Goal: Answer question/provide support

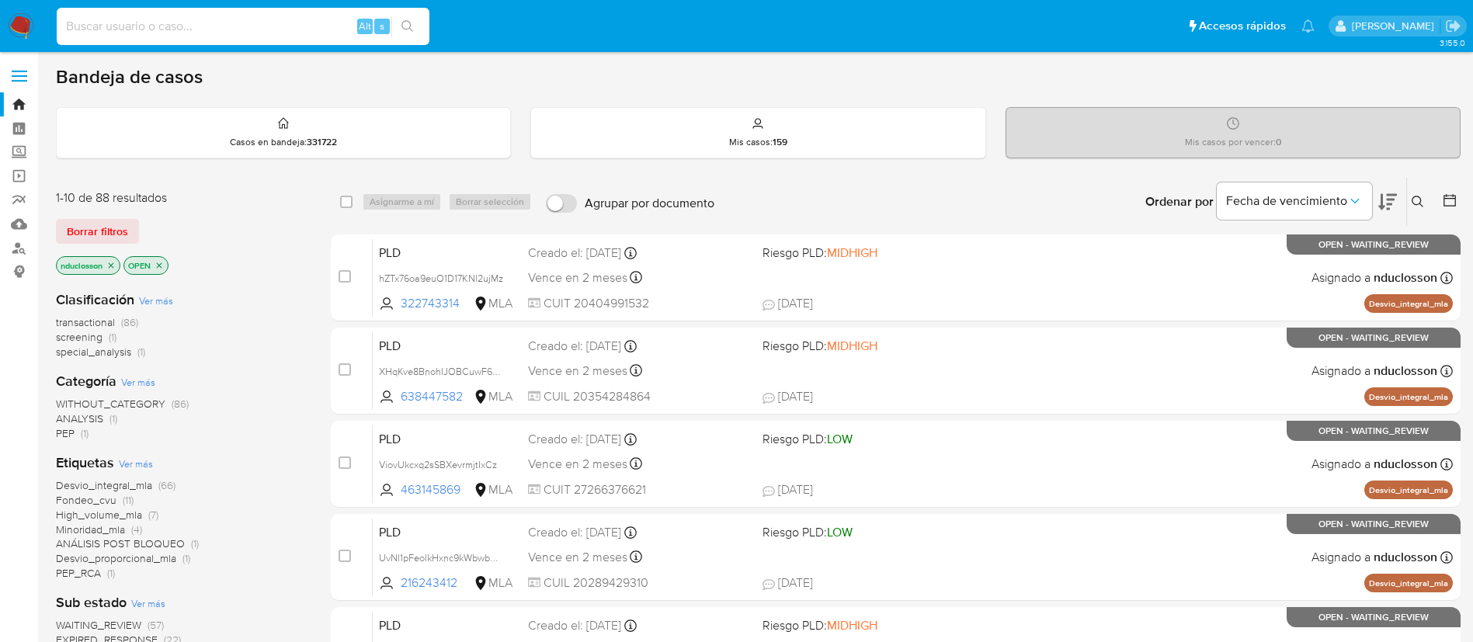
click at [251, 28] on input at bounding box center [243, 26] width 373 height 20
paste input "4DMdOyAAu0TNHR8Vgu5W2B2Y"
type input "4DMdOyAAu0TNHR8Vgu5W2B2Y"
click at [404, 19] on button "search-icon" at bounding box center [407, 27] width 32 height 22
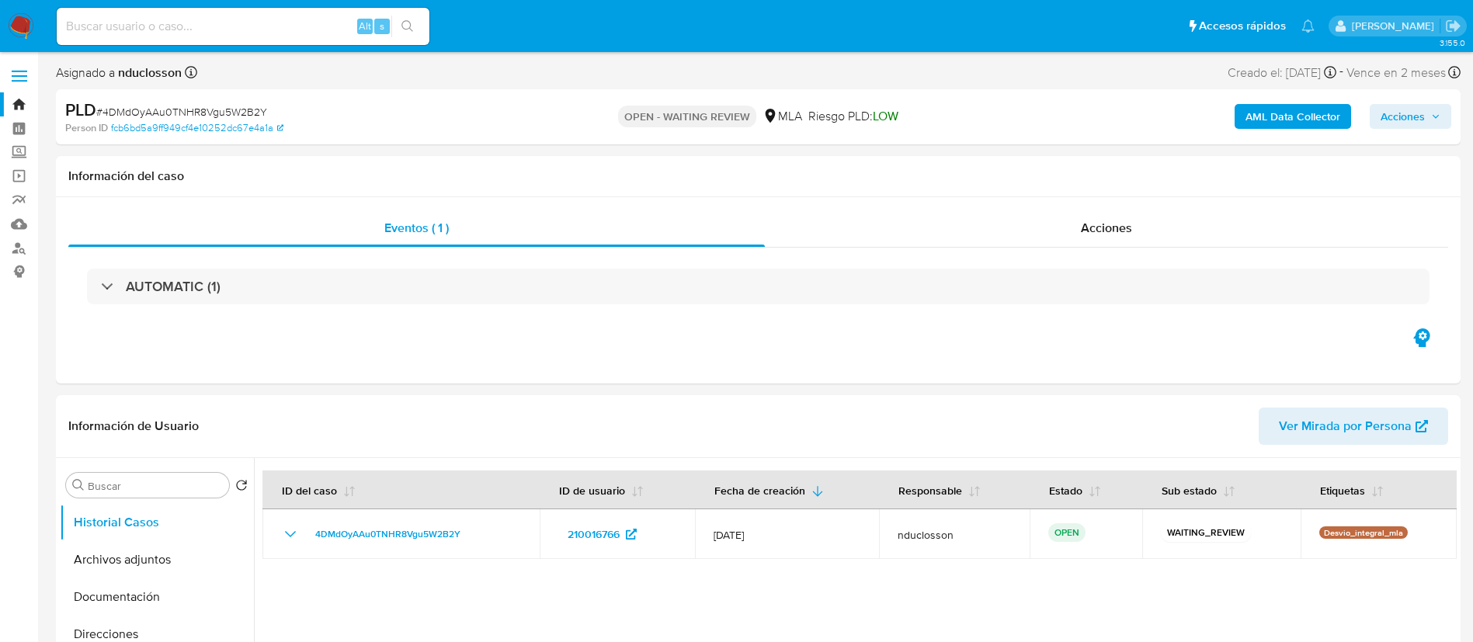
select select "10"
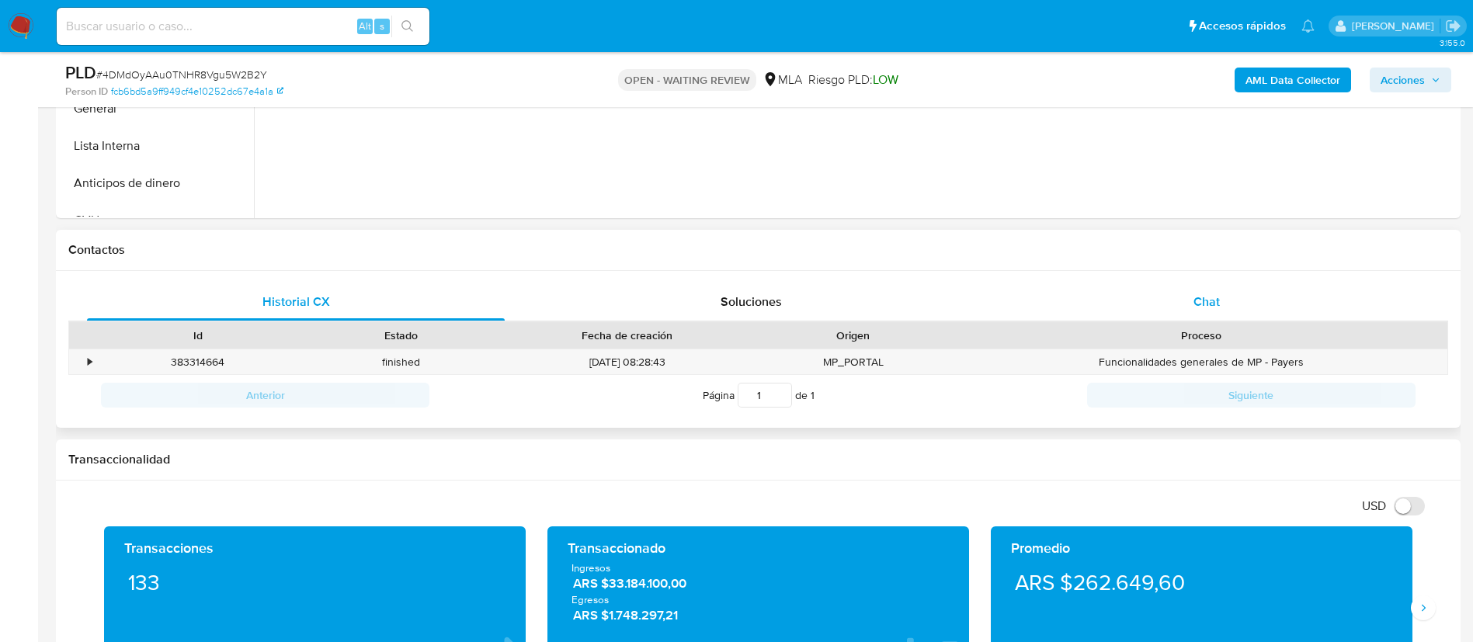
click at [1140, 290] on div "Chat" at bounding box center [1206, 301] width 418 height 37
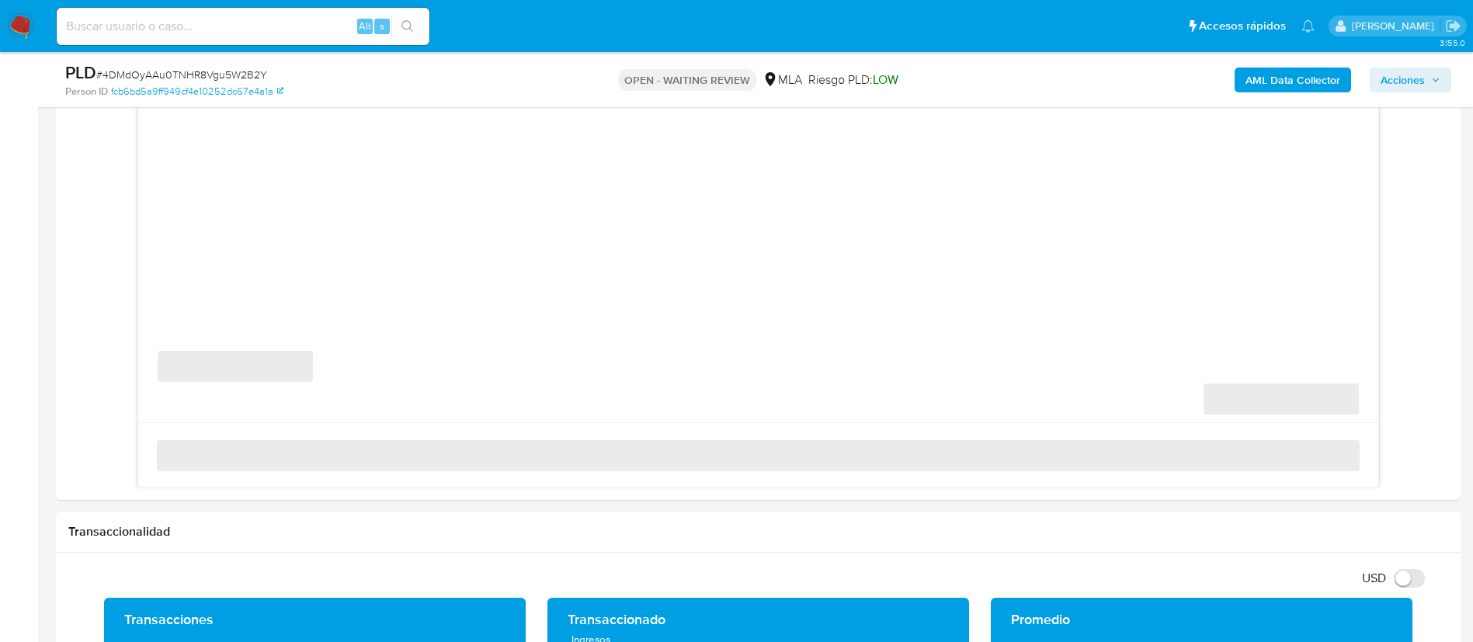
scroll to position [815, 0]
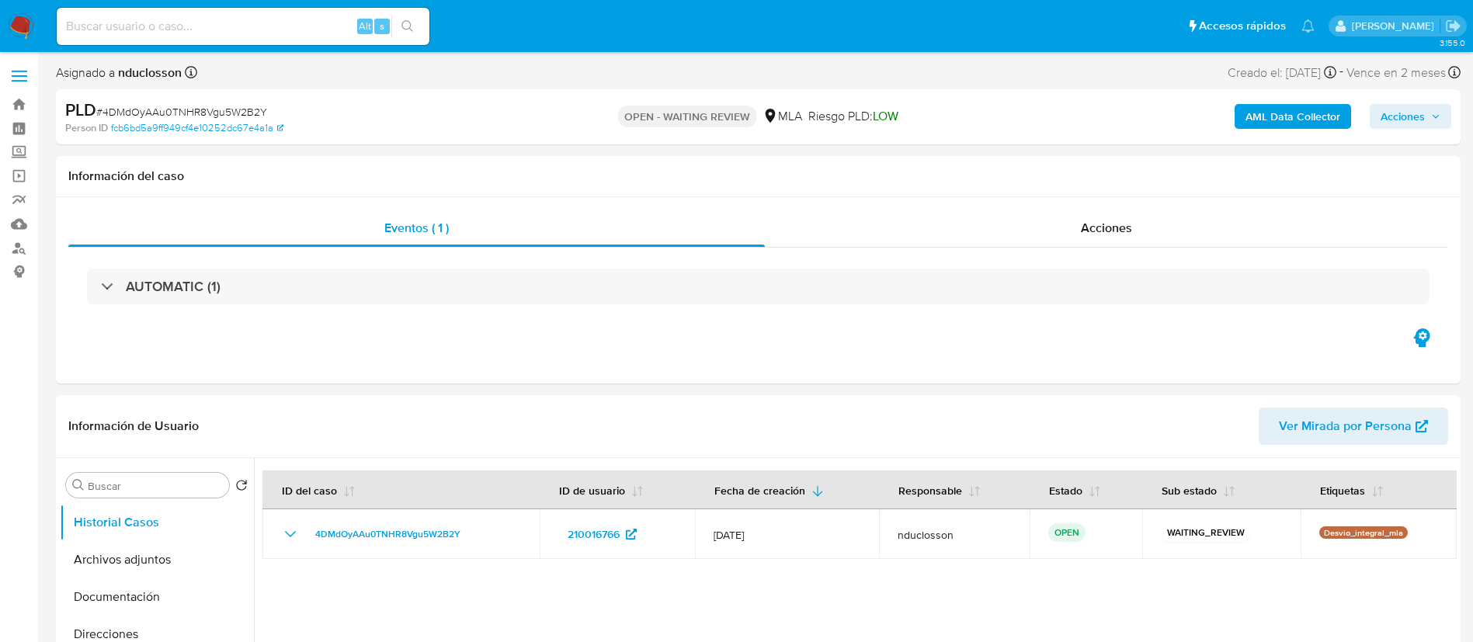
select select "10"
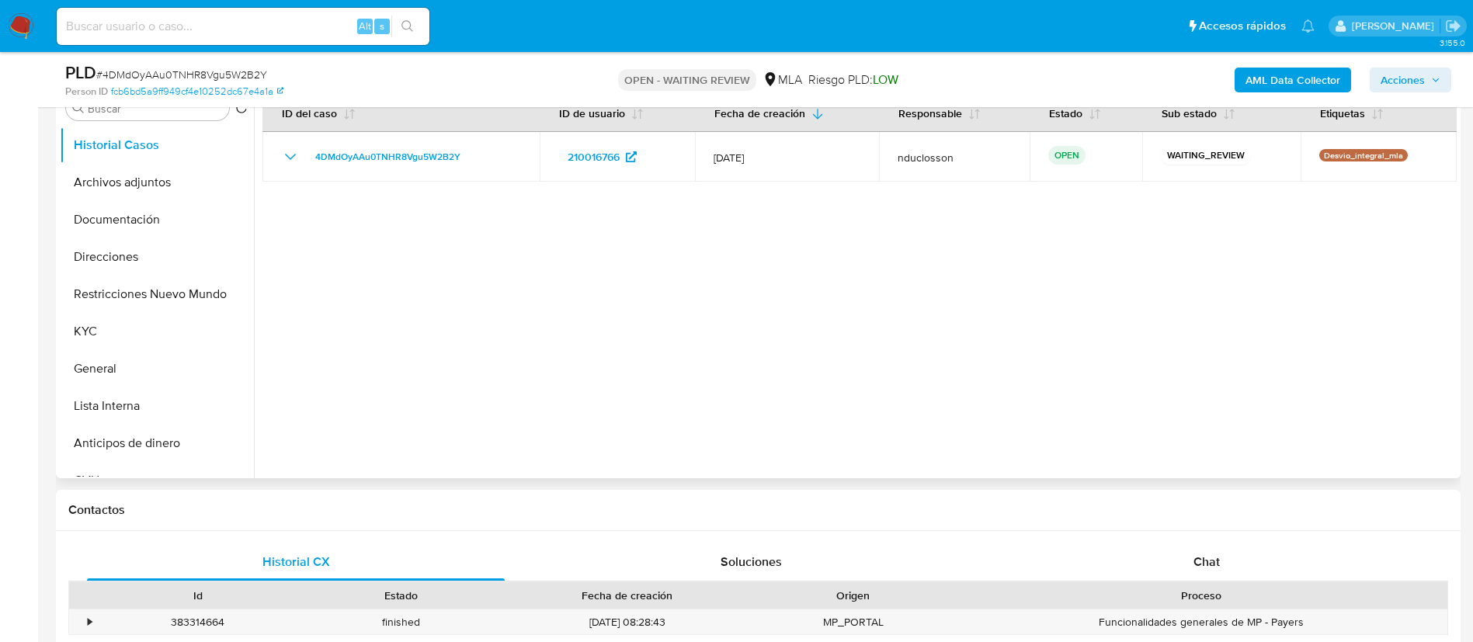
scroll to position [466, 0]
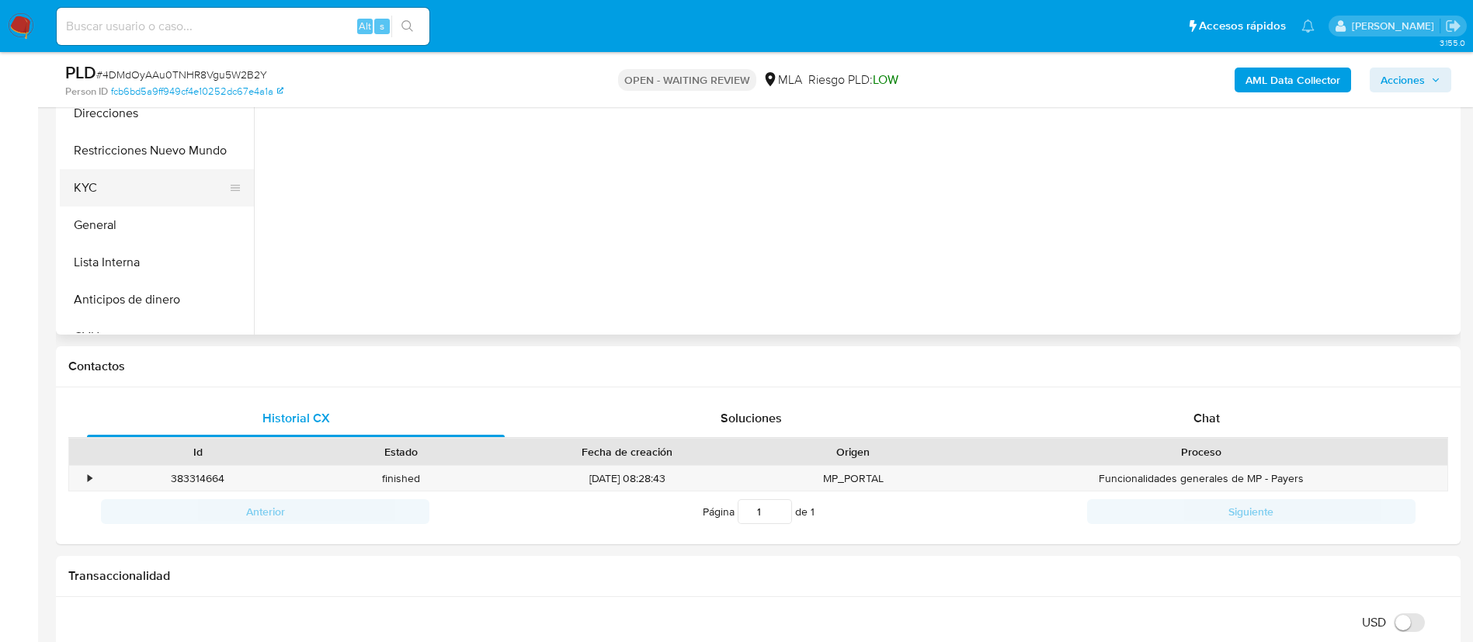
click at [100, 188] on button "KYC" at bounding box center [151, 187] width 182 height 37
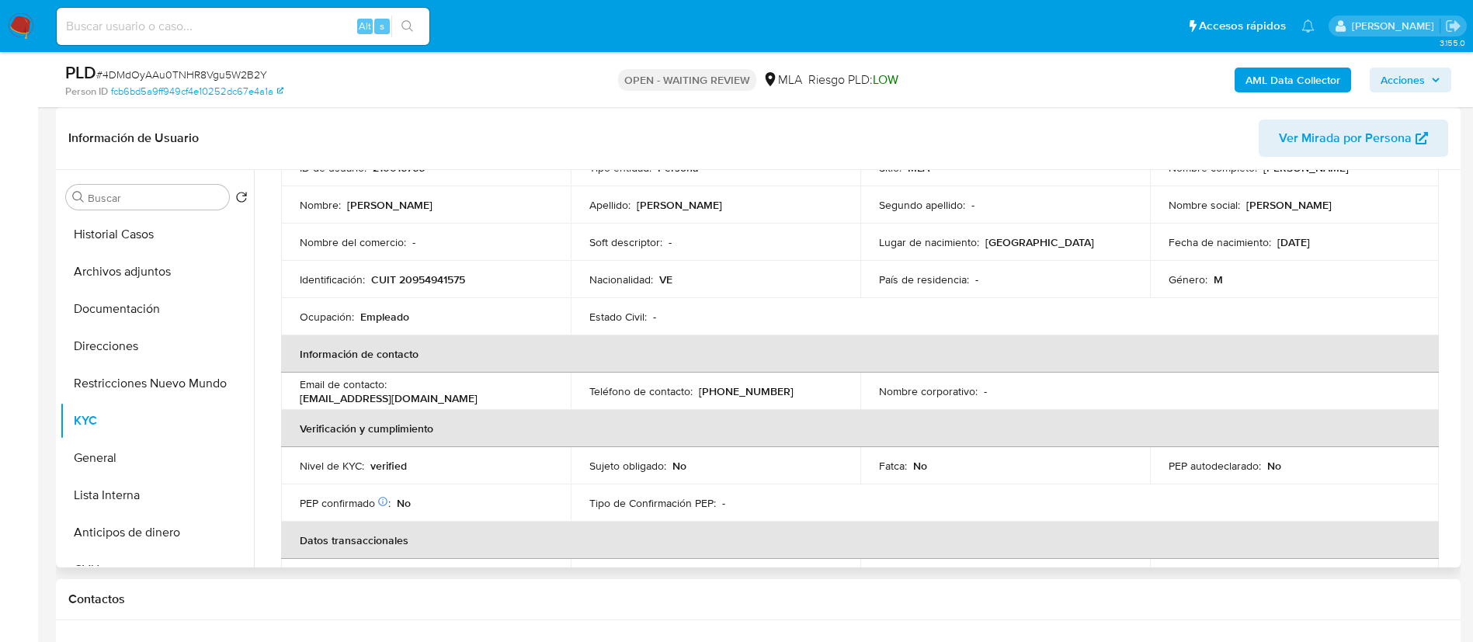
scroll to position [105, 0]
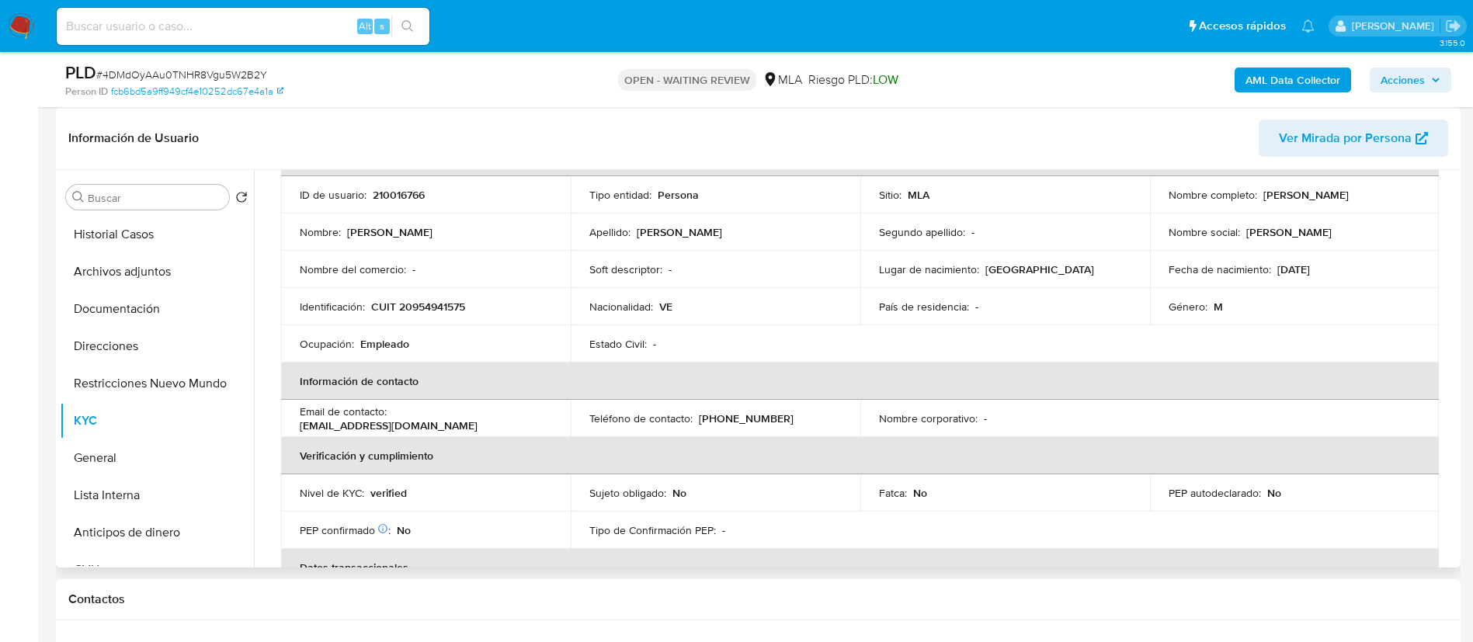
click at [718, 428] on td "Teléfono de contacto : [PHONE_NUMBER]" at bounding box center [716, 418] width 290 height 37
click at [730, 421] on p "[PHONE_NUMBER]" at bounding box center [746, 418] width 95 height 14
copy p "24557223"
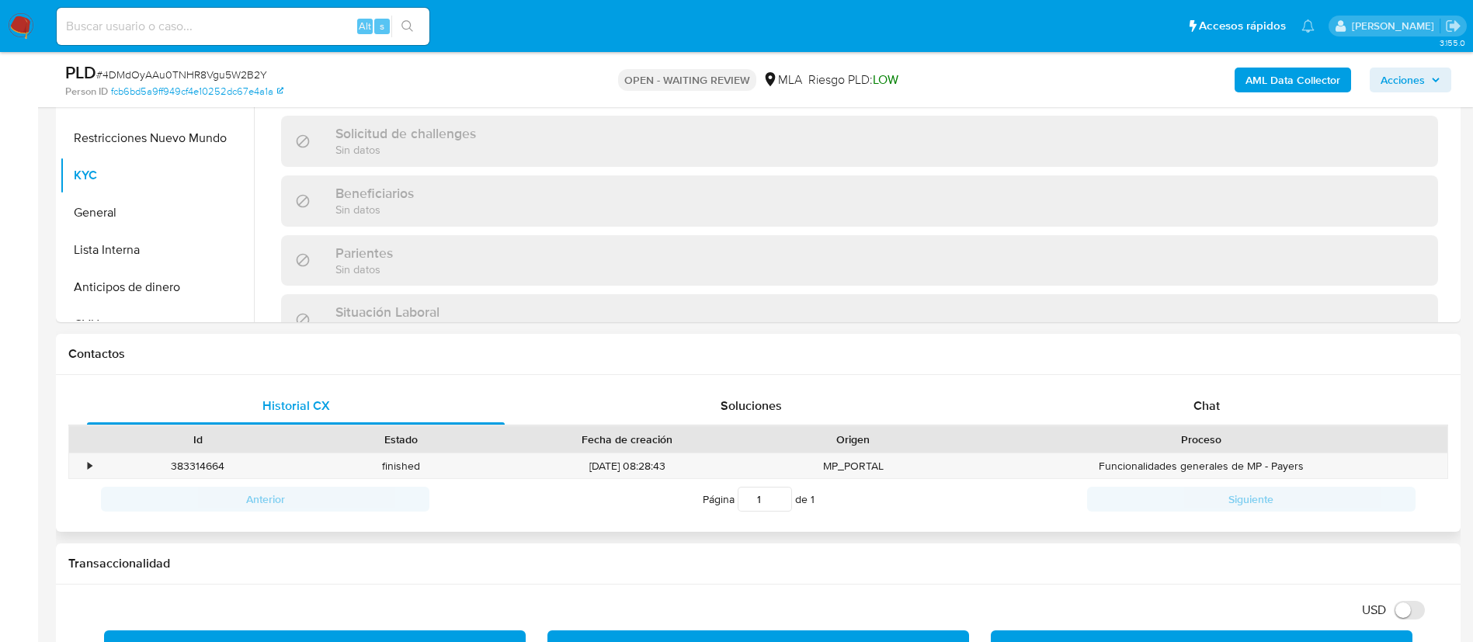
scroll to position [582, 0]
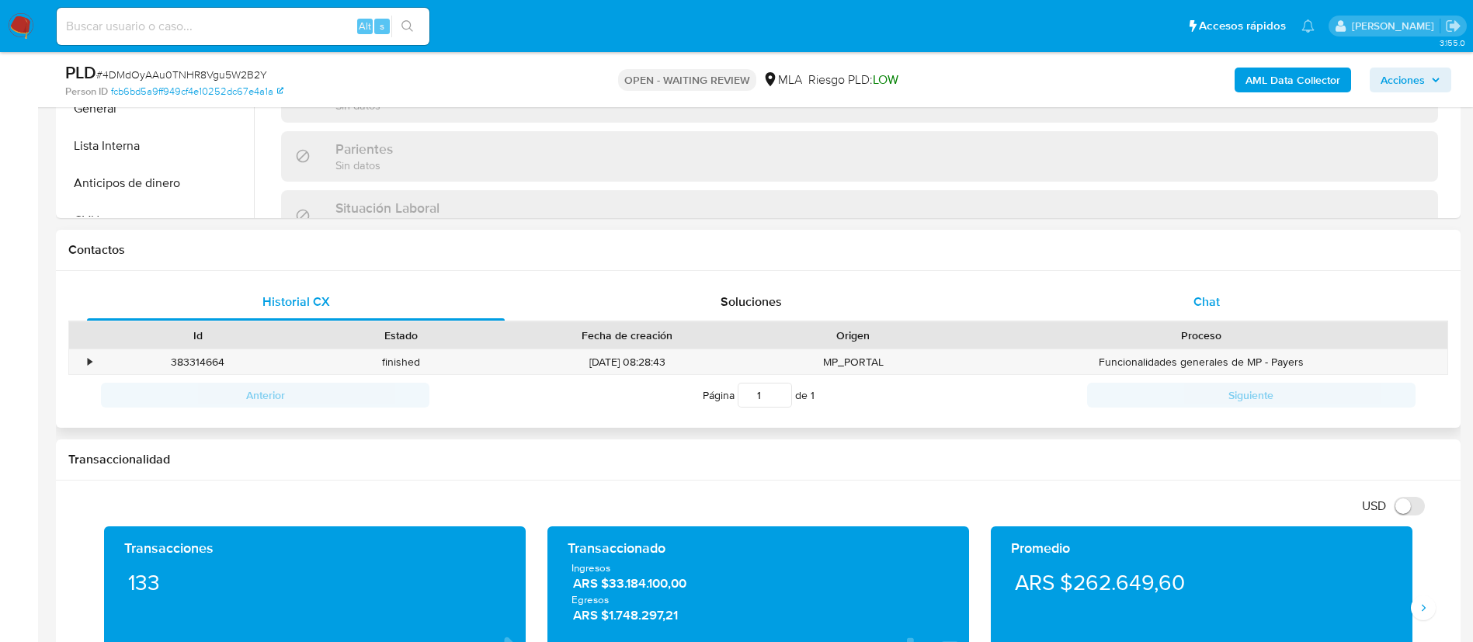
click at [1223, 304] on div "Chat" at bounding box center [1206, 301] width 418 height 37
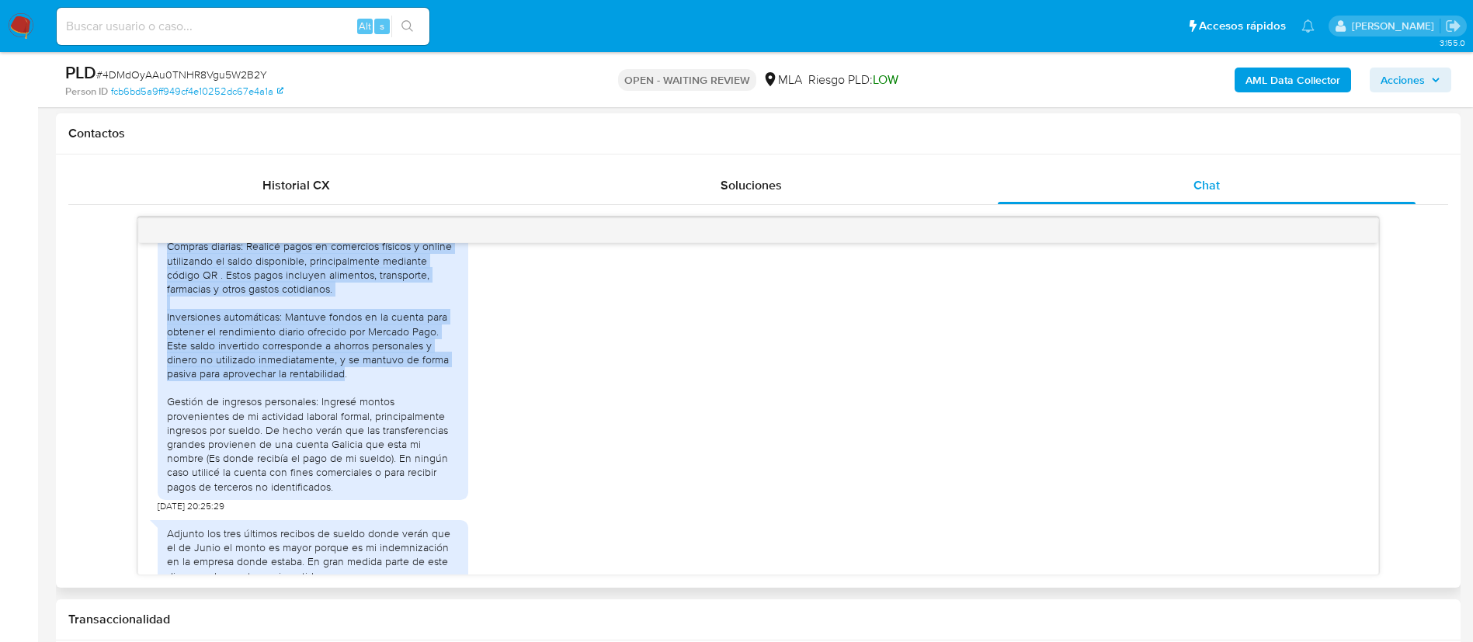
scroll to position [1099, 0]
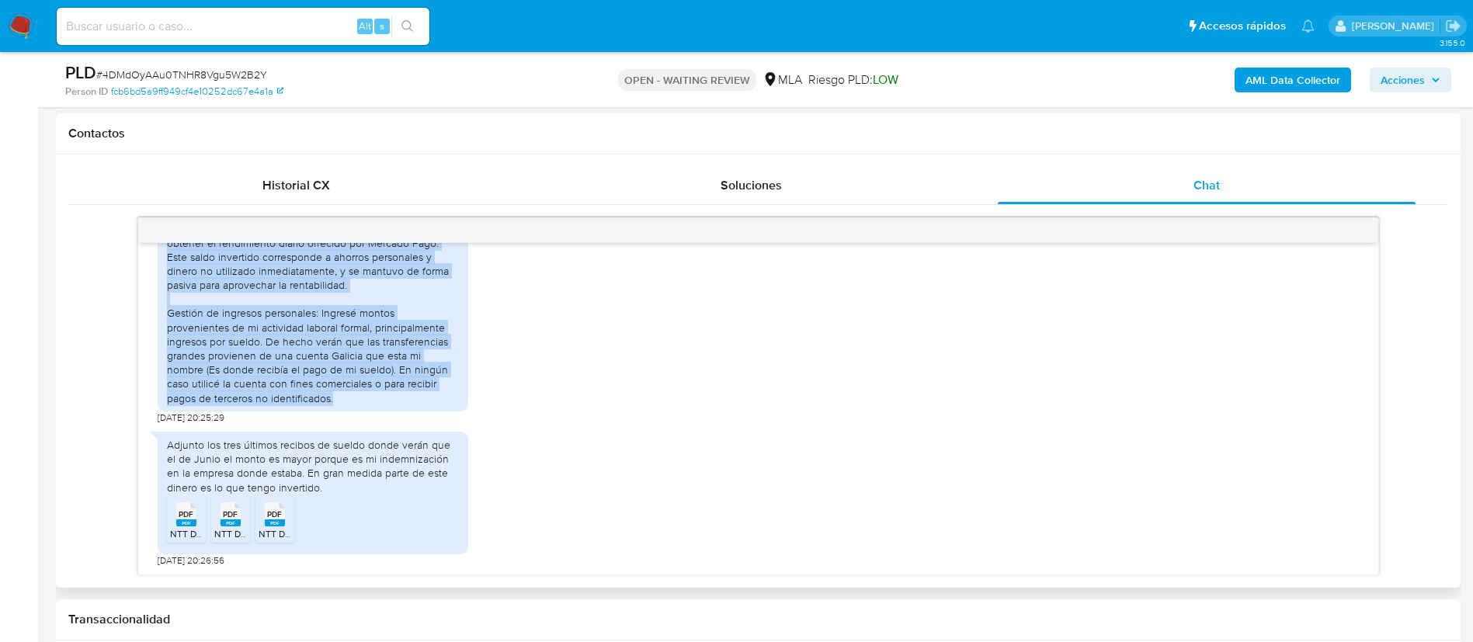
drag, startPoint x: 167, startPoint y: 262, endPoint x: 302, endPoint y: 397, distance: 191.6
click at [302, 397] on div "1) Lo utilice para: Compras diarias: Realicé pagos en comercios físicos y onlin…" at bounding box center [313, 271] width 292 height 269
copy div "1) Lo utilice para: Compras diarias: Realicé pagos en comercios físicos y onlin…"
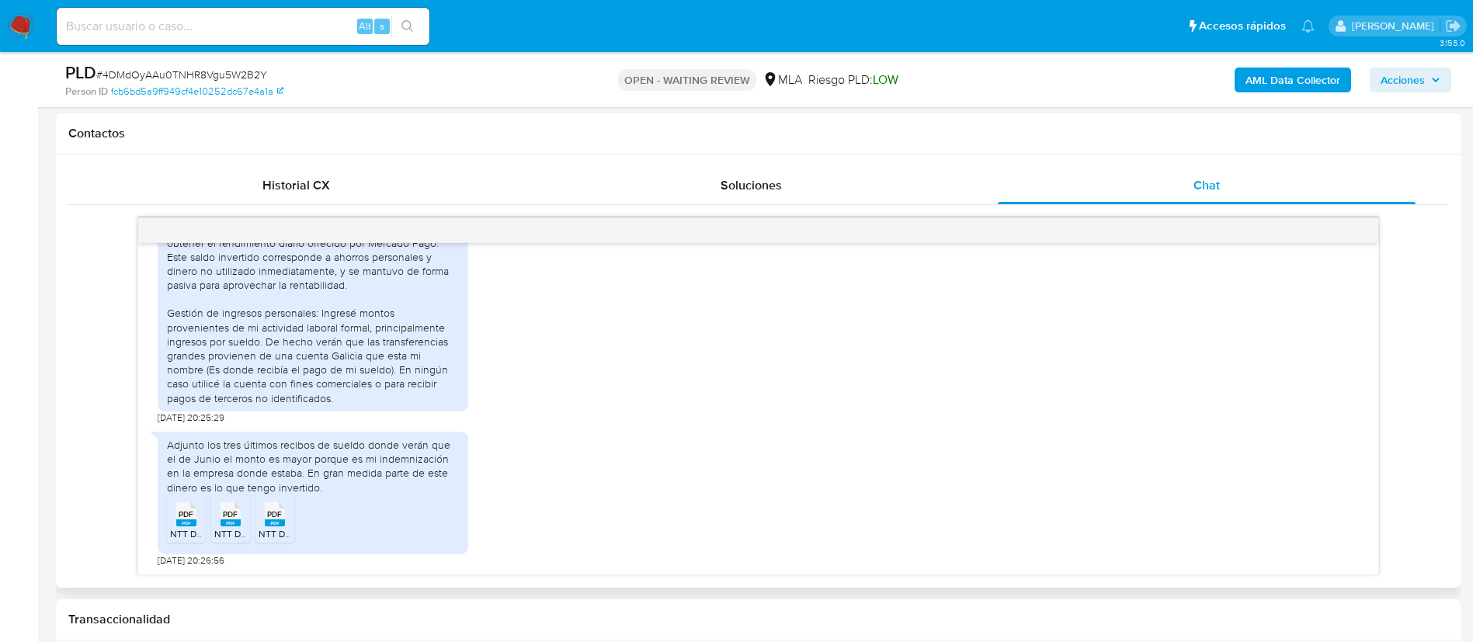
click at [352, 455] on div "Adjunto los tres últimos recibos de sueldo donde verán que el de Junio el monto…" at bounding box center [313, 466] width 292 height 57
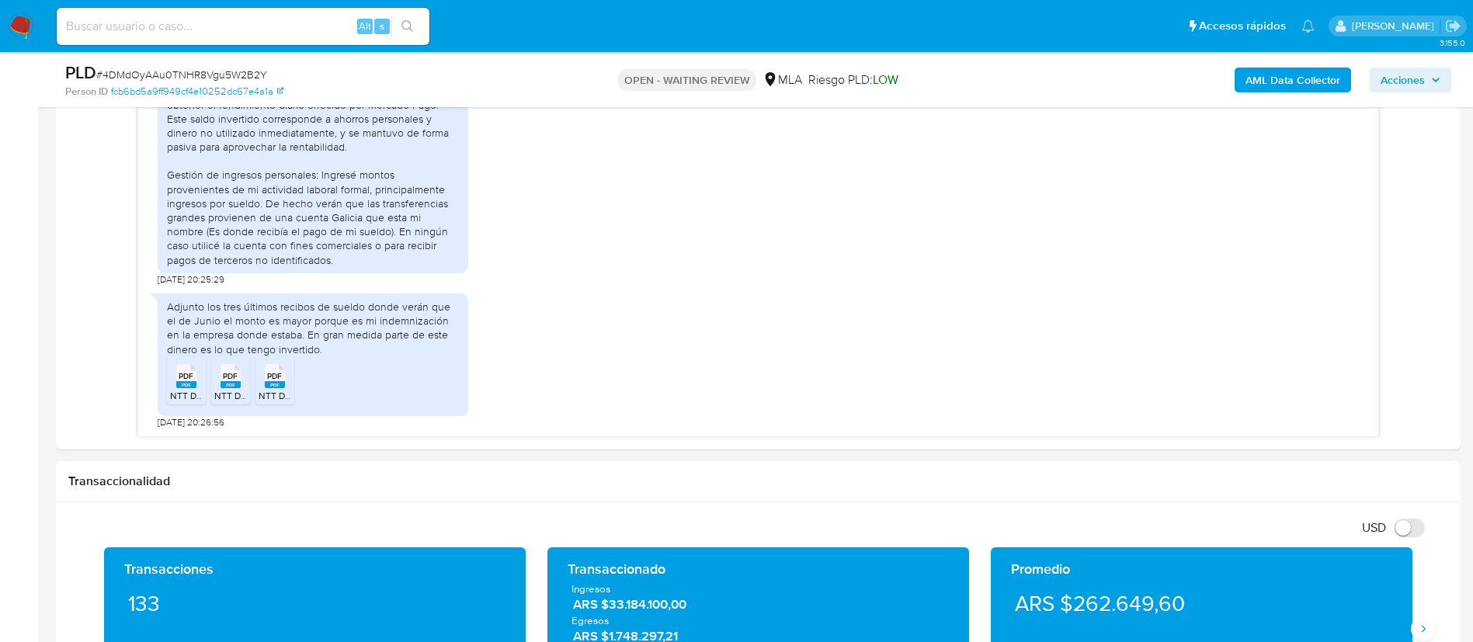
scroll to position [815, 0]
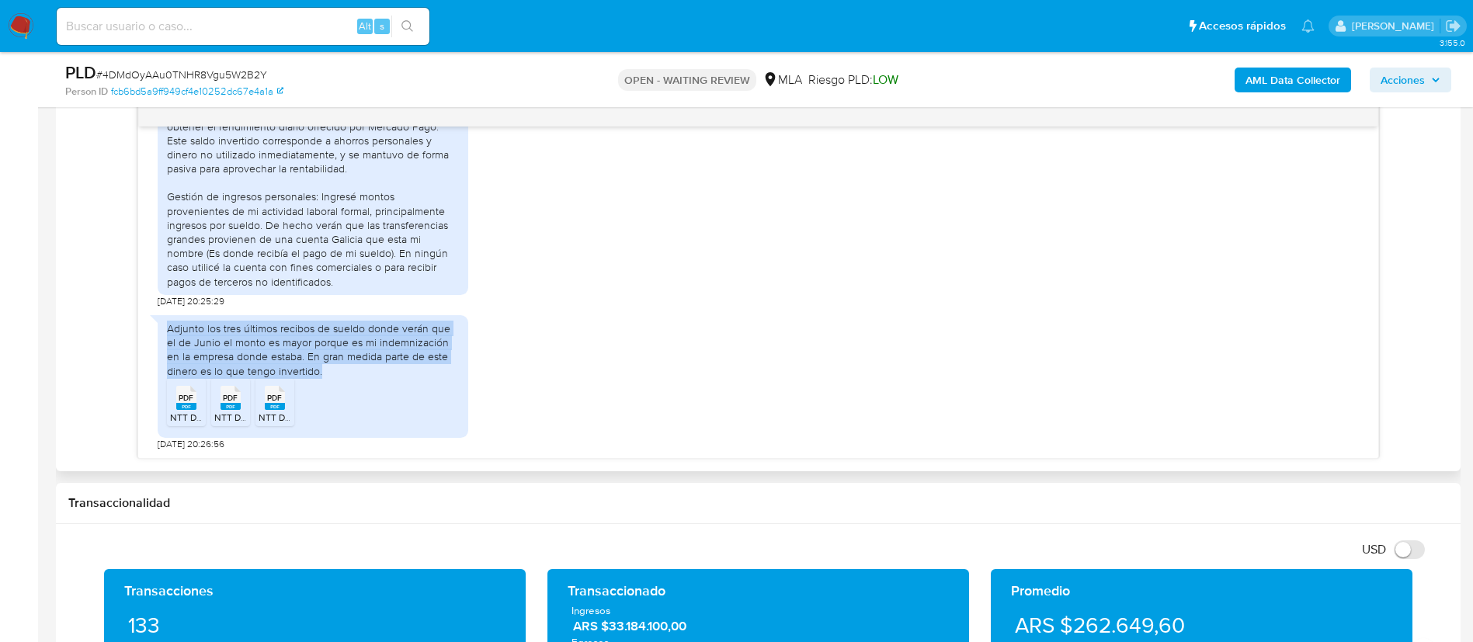
drag, startPoint x: 298, startPoint y: 371, endPoint x: 168, endPoint y: 325, distance: 138.2
click at [168, 325] on div "Adjunto los tres últimos recibos de sueldo donde verán que el de Junio el monto…" at bounding box center [313, 349] width 292 height 57
copy div "Adjunto los tres últimos recibos de sueldo donde verán que el de Junio el monto…"
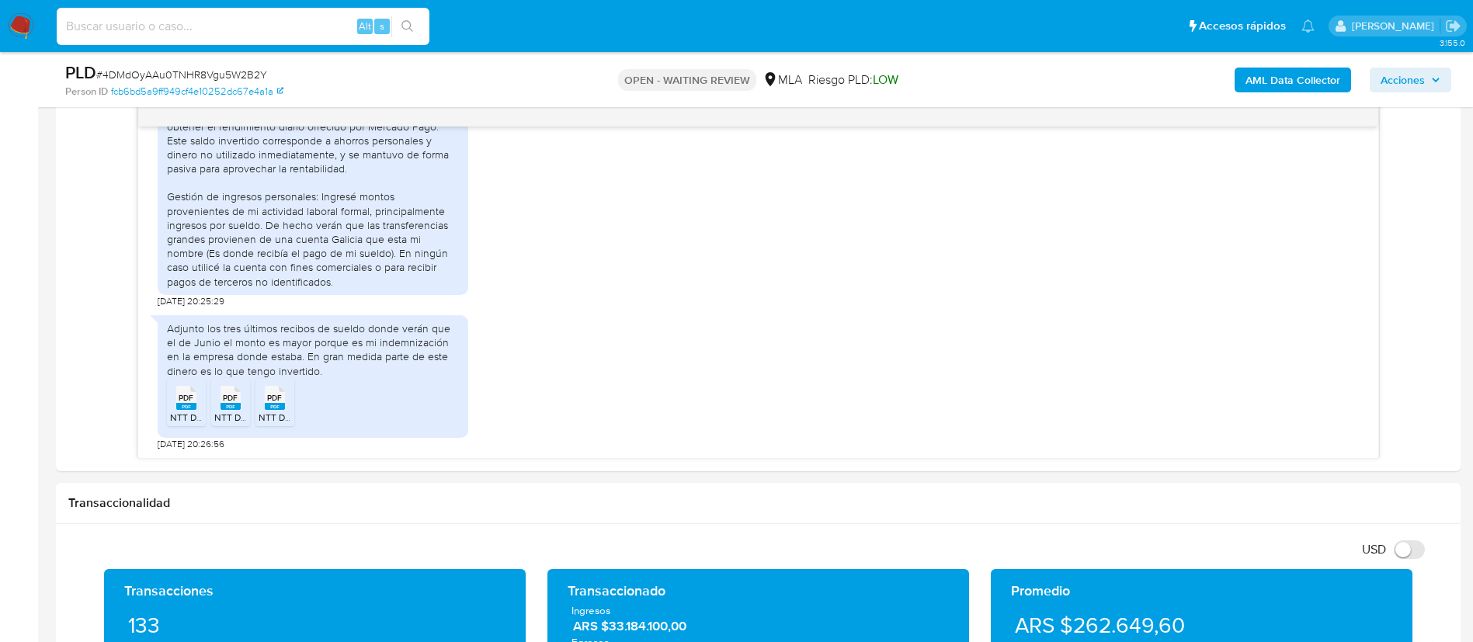
click at [212, 23] on input at bounding box center [243, 26] width 373 height 20
paste input "2E75bFo5fjs0S0W1I7uLv7Dq"
type input "2E75bFo5fjs0S0W1I7uLv7Dq"
click at [416, 34] on button "search-icon" at bounding box center [407, 27] width 32 height 22
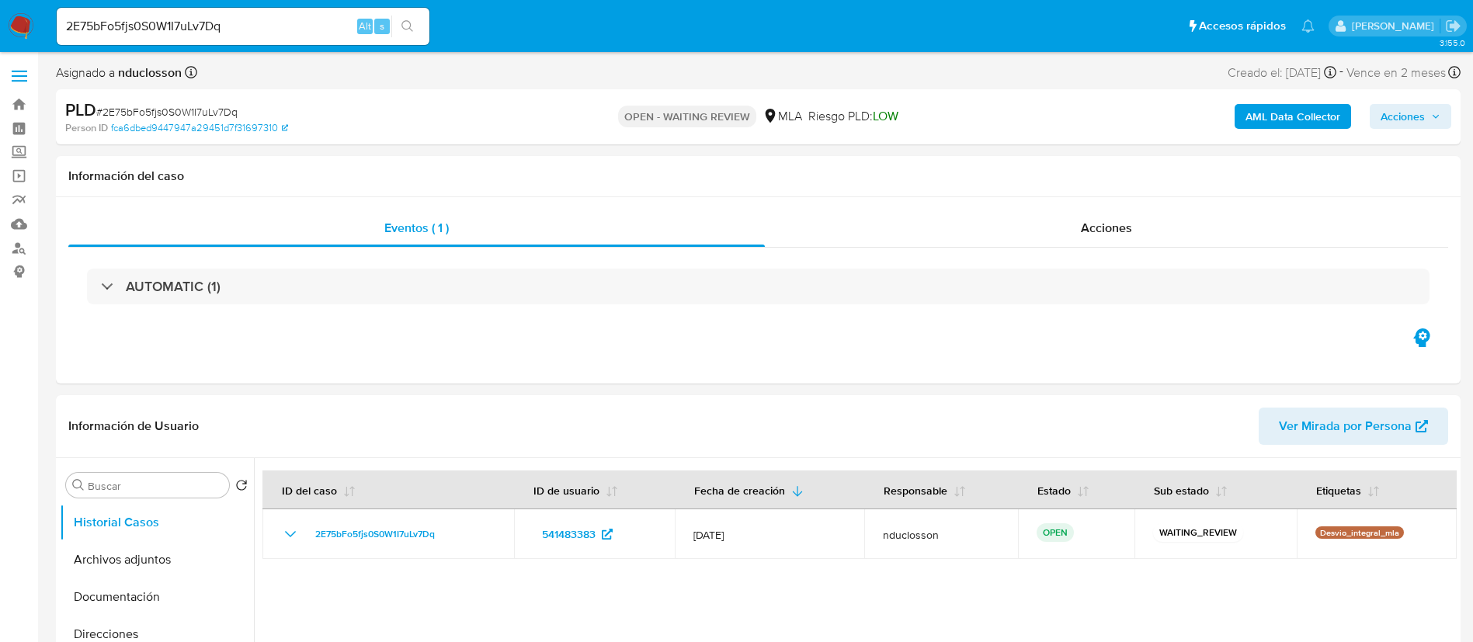
select select "10"
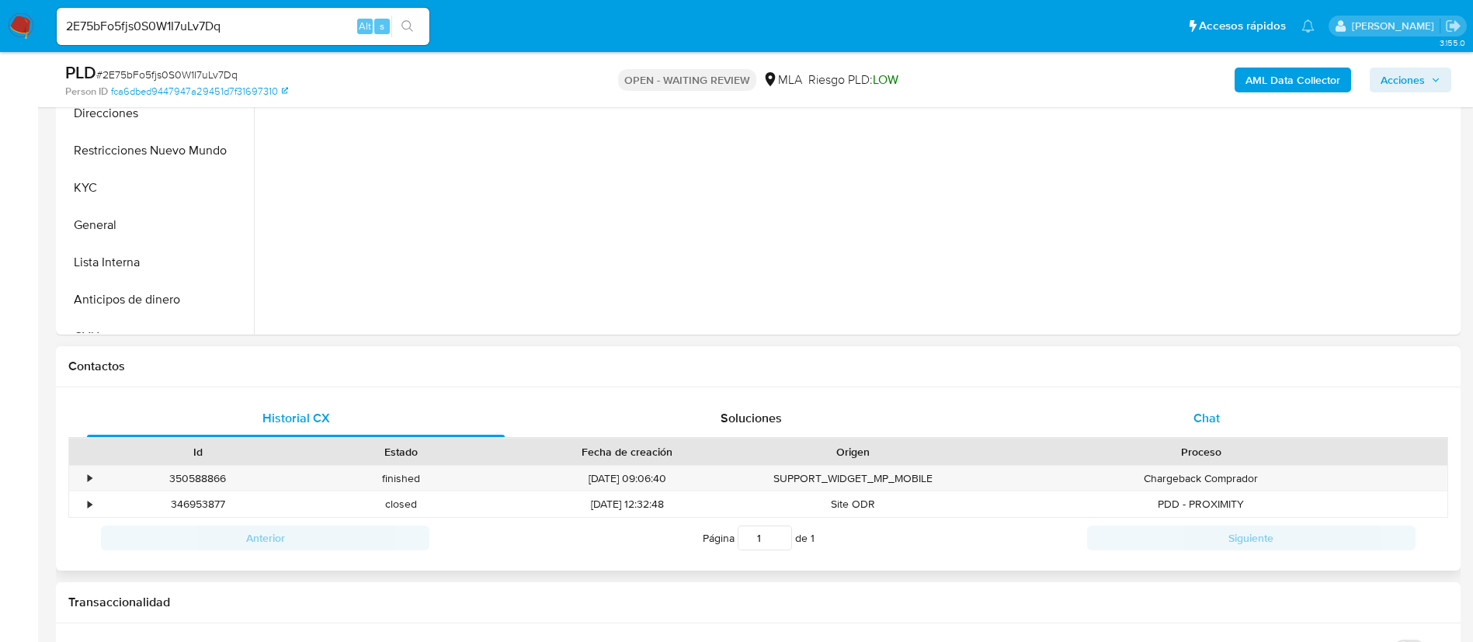
click at [1254, 424] on div "Chat" at bounding box center [1206, 418] width 418 height 37
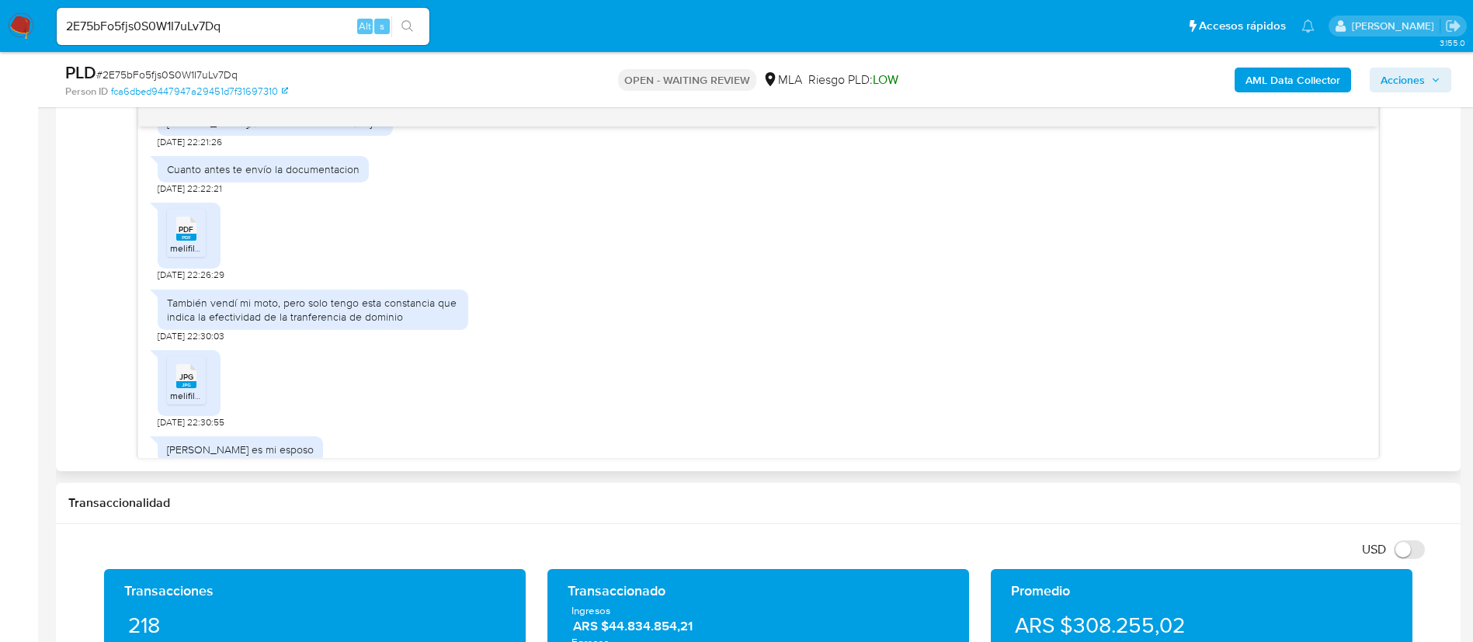
scroll to position [1747, 0]
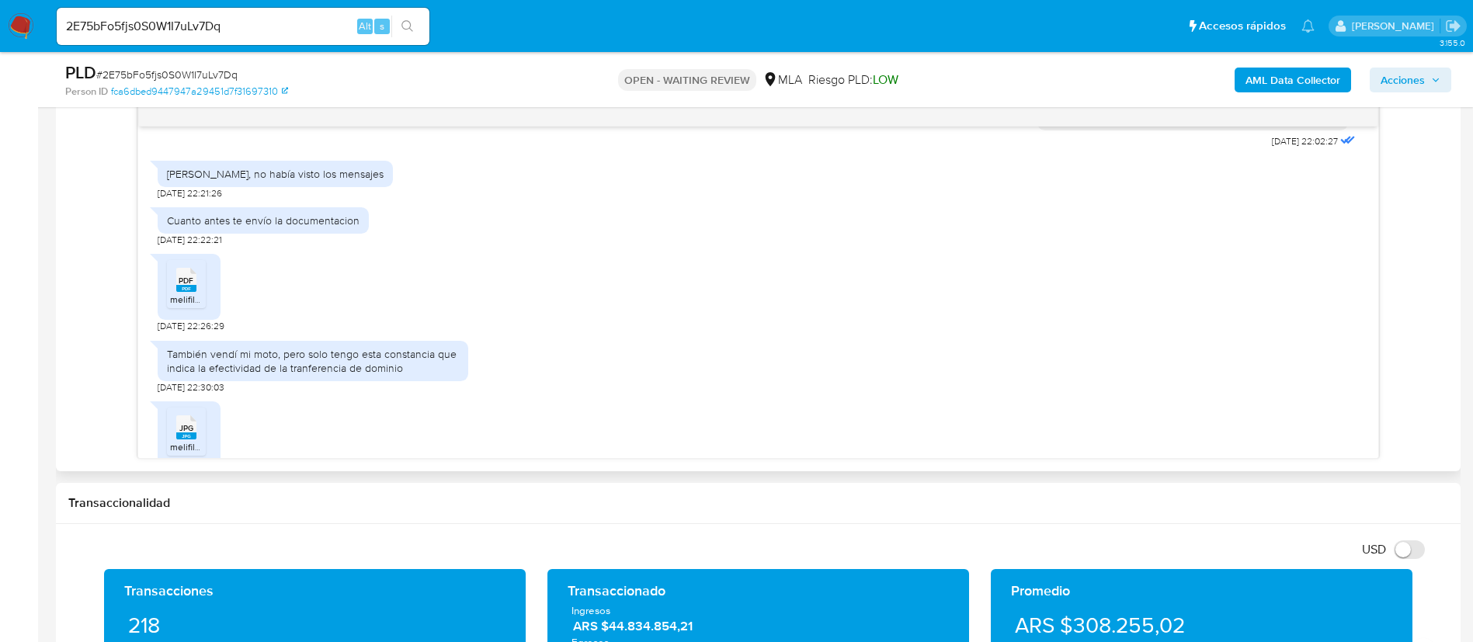
click at [193, 286] on span "PDF" at bounding box center [186, 281] width 15 height 10
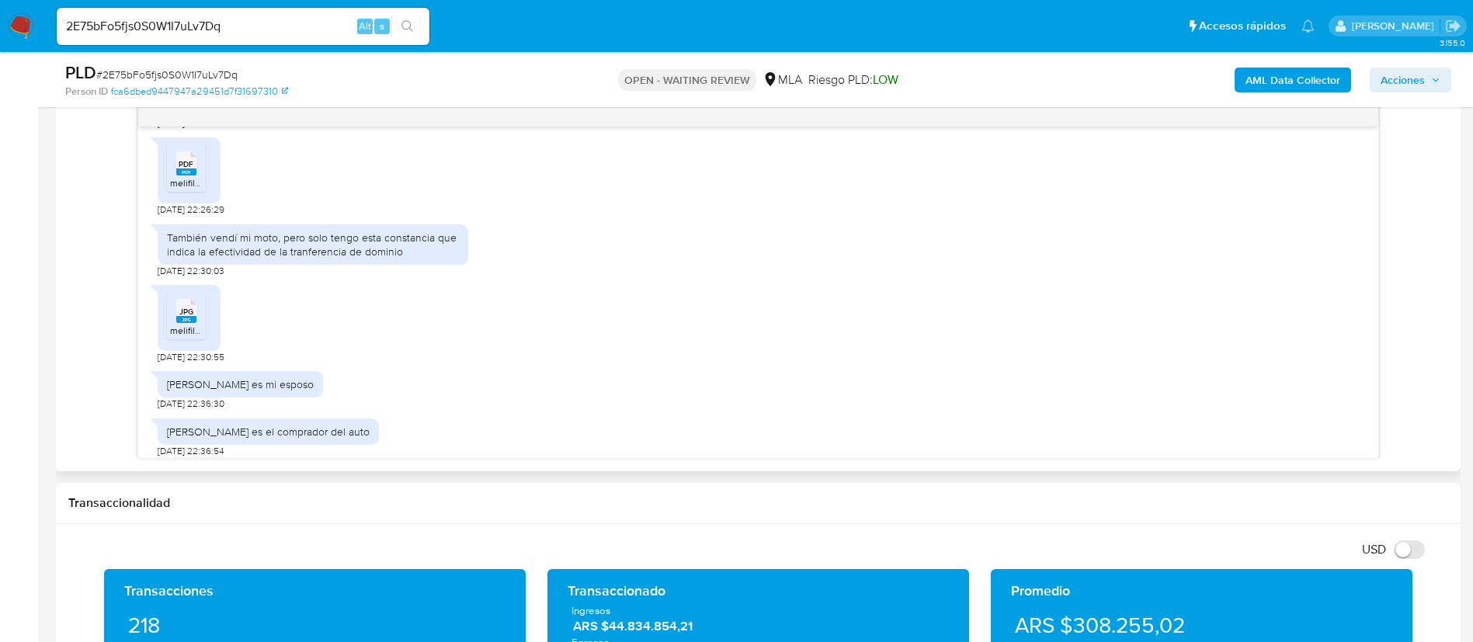
click at [199, 324] on div "JPG JPG" at bounding box center [186, 309] width 33 height 30
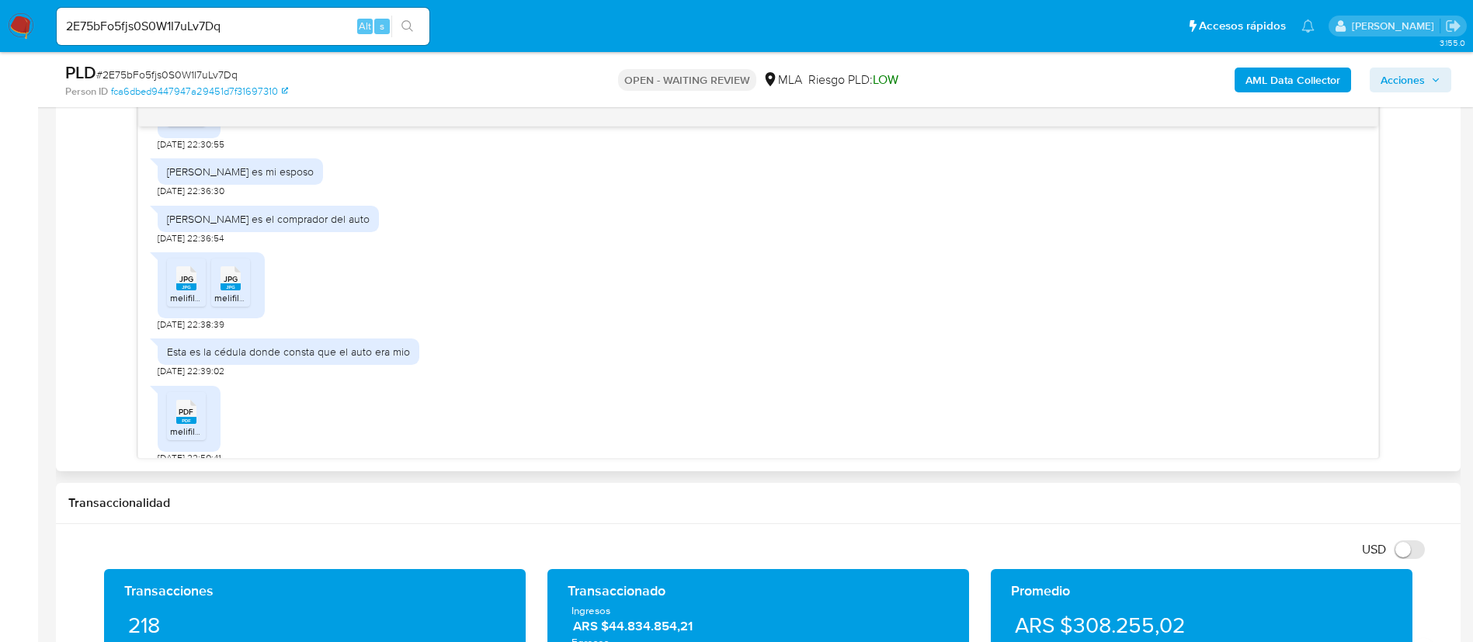
scroll to position [2096, 0]
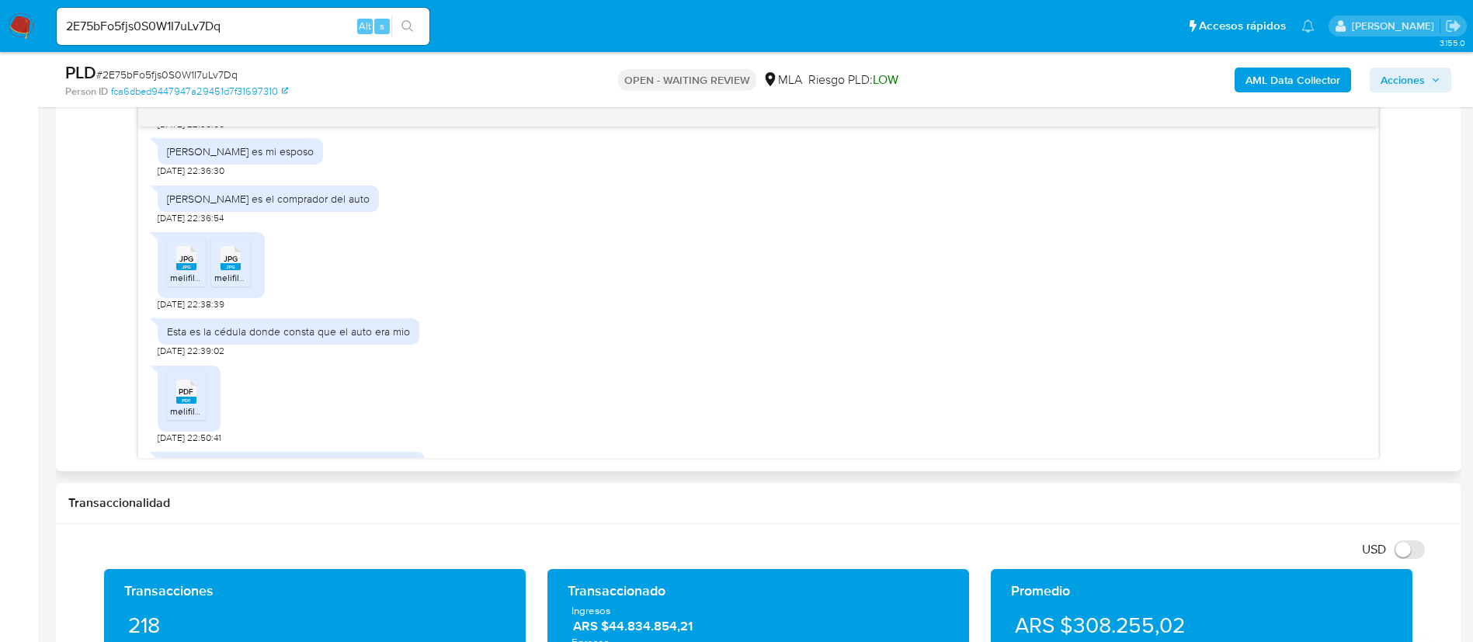
click at [196, 270] on icon at bounding box center [186, 258] width 20 height 24
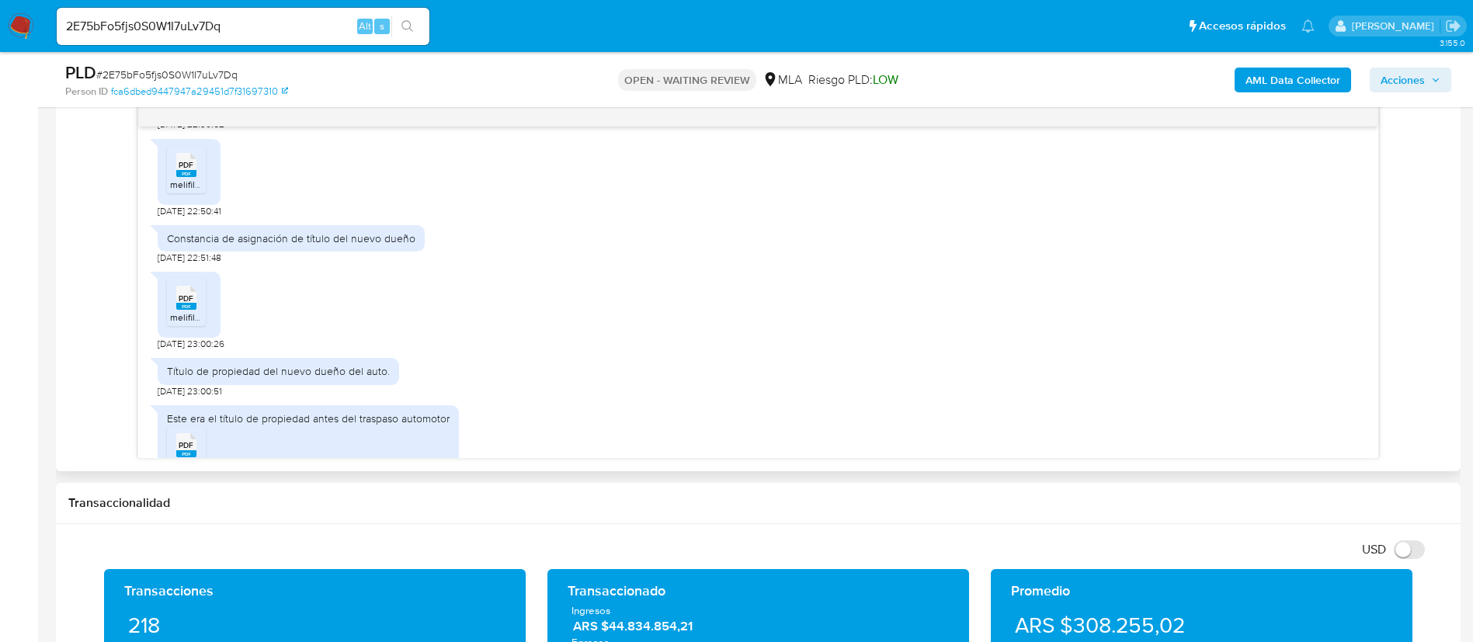
scroll to position [2329, 0]
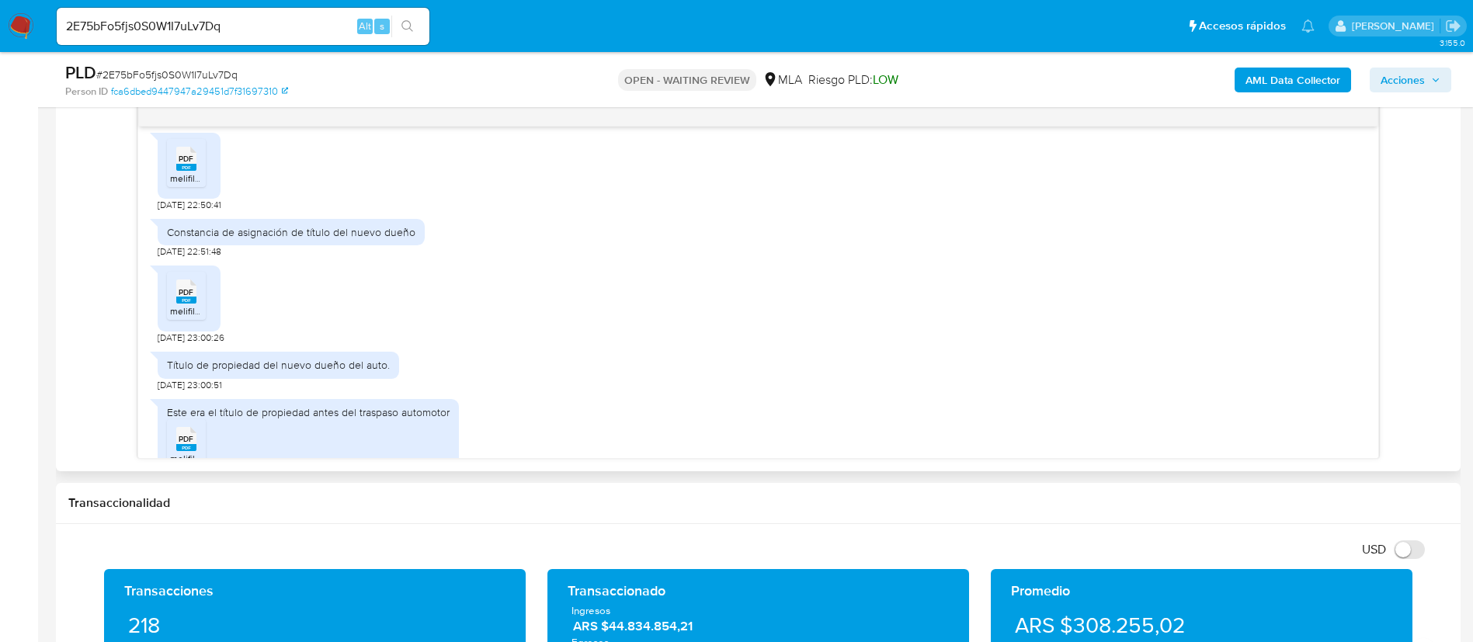
click at [197, 172] on div "PDF PDF" at bounding box center [186, 157] width 33 height 30
click at [189, 304] on rect at bounding box center [186, 300] width 20 height 7
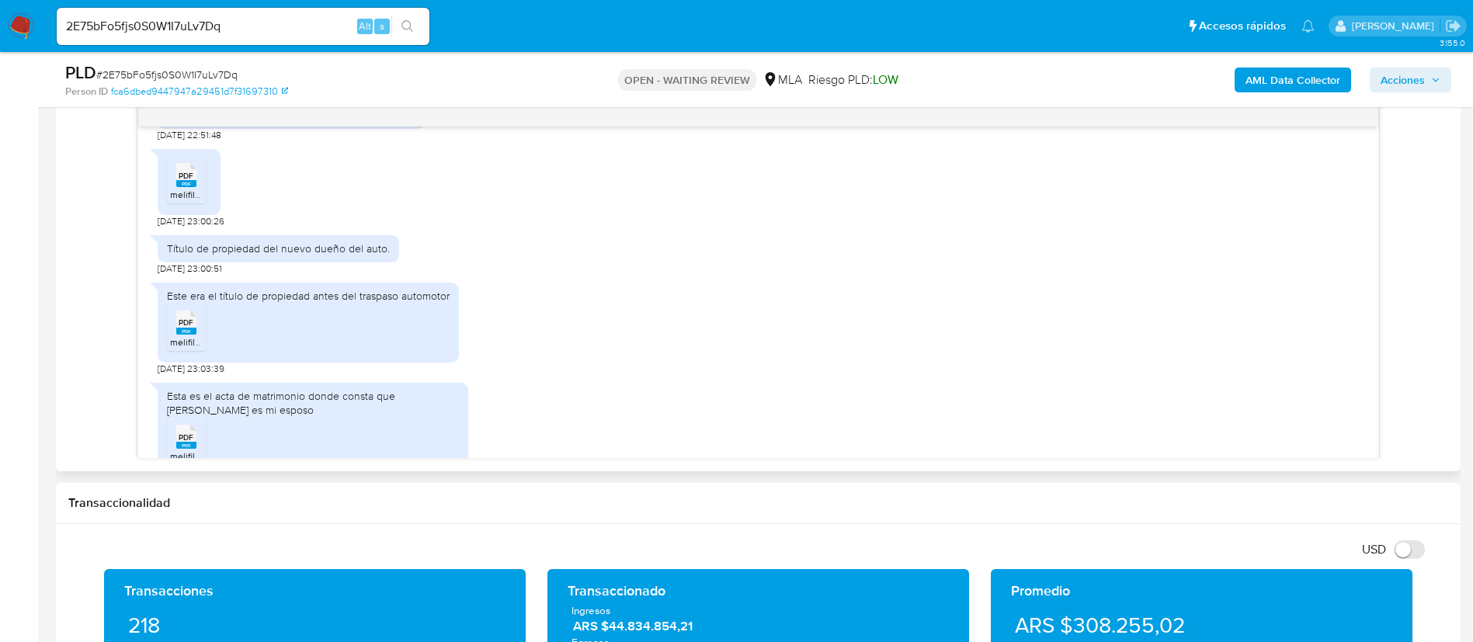
scroll to position [2513, 0]
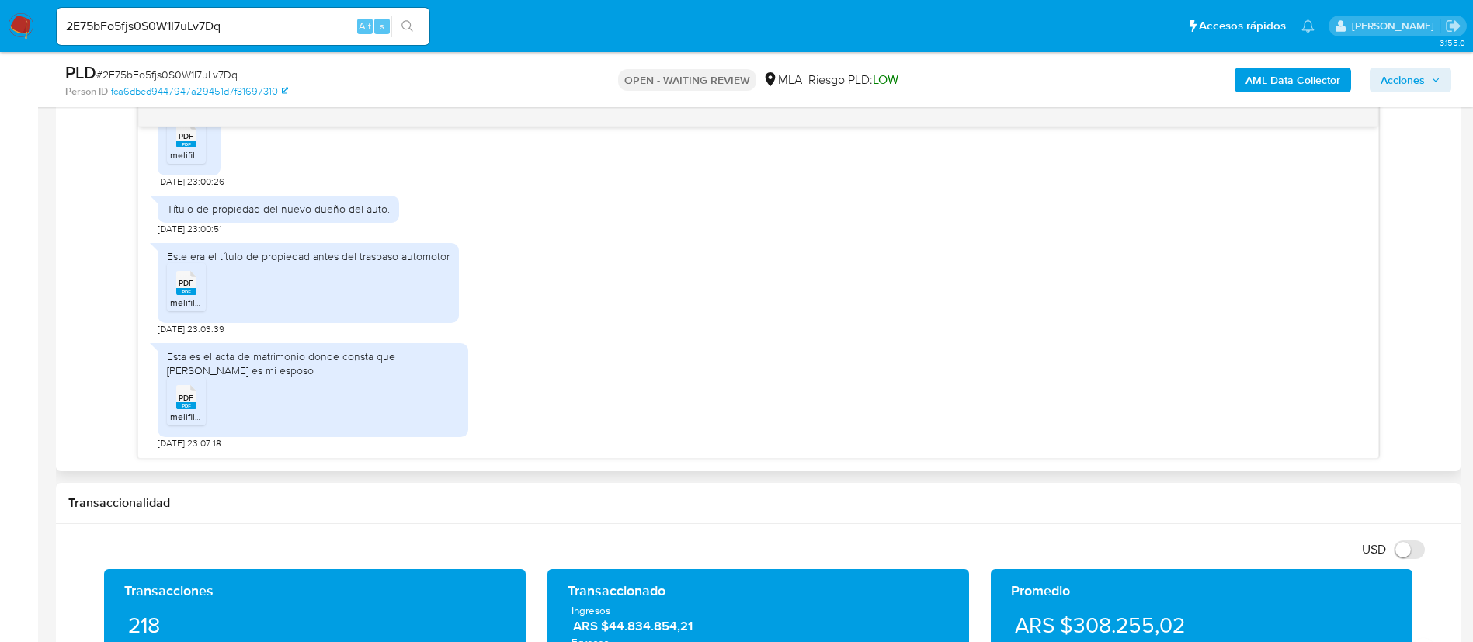
click at [186, 279] on span "PDF" at bounding box center [186, 283] width 15 height 10
click at [196, 397] on icon at bounding box center [186, 397] width 20 height 24
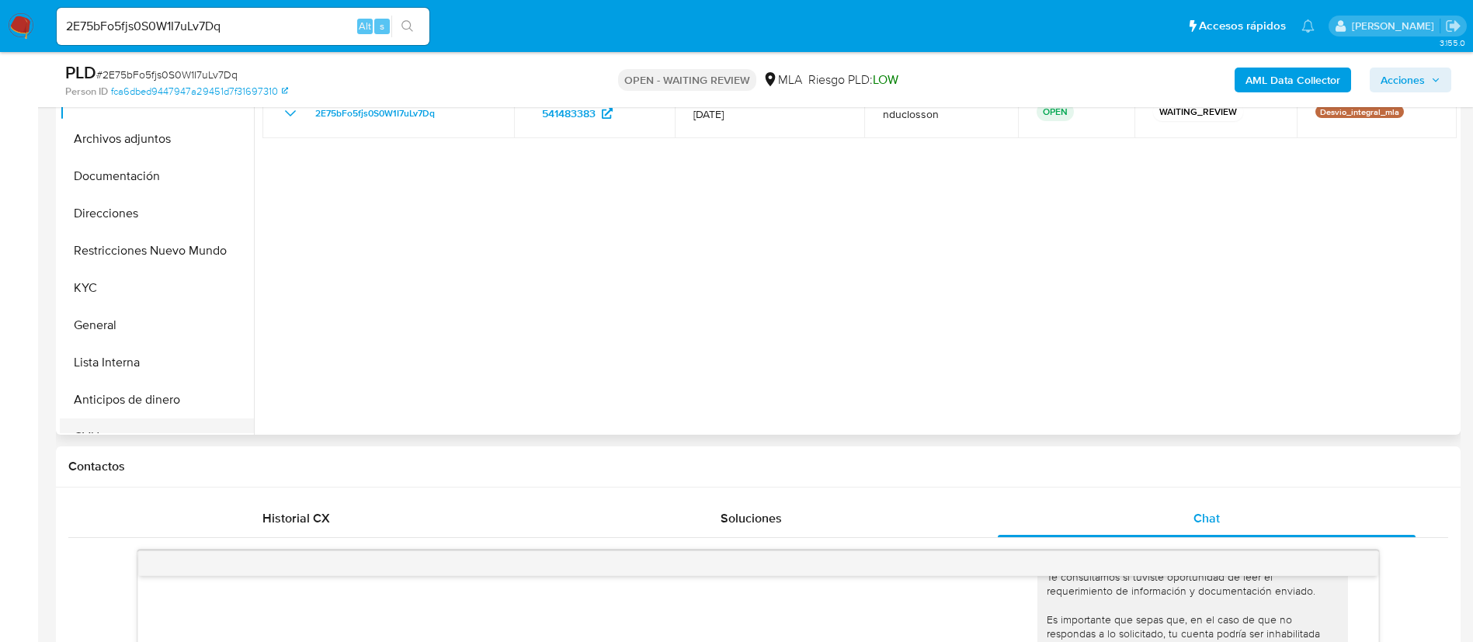
scroll to position [349, 0]
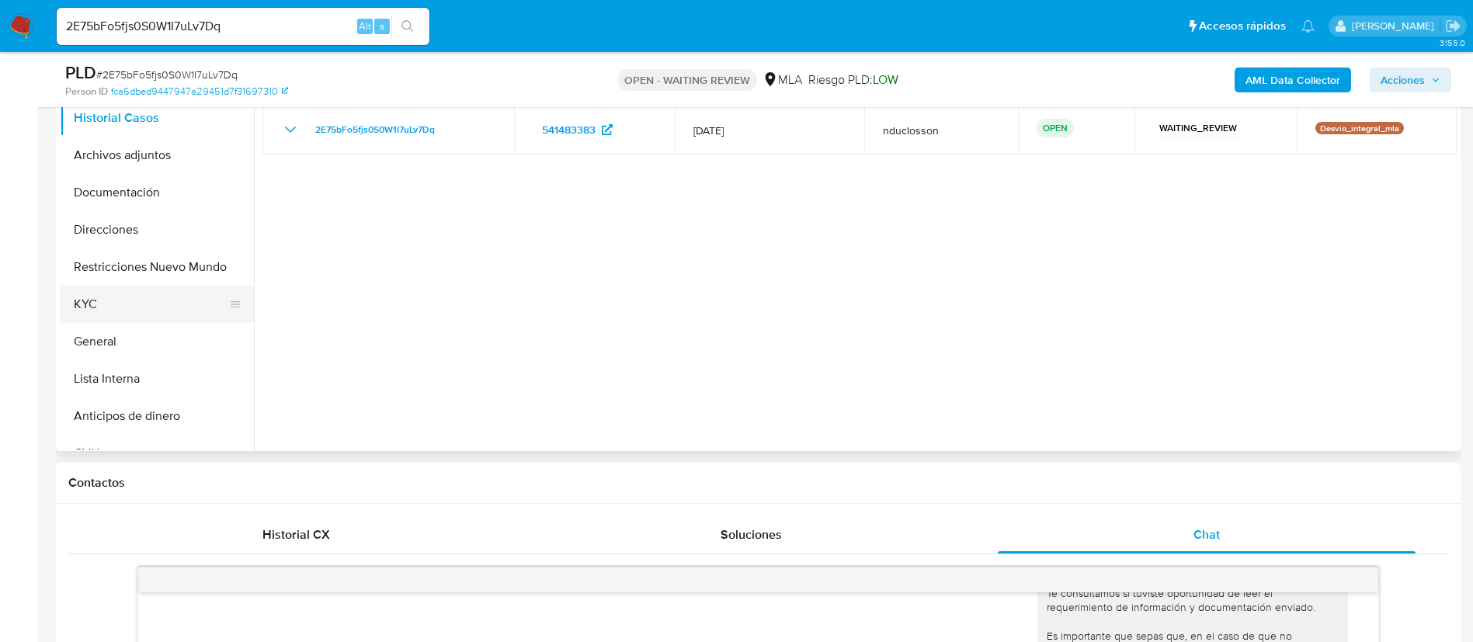
click at [111, 297] on button "KYC" at bounding box center [151, 304] width 182 height 37
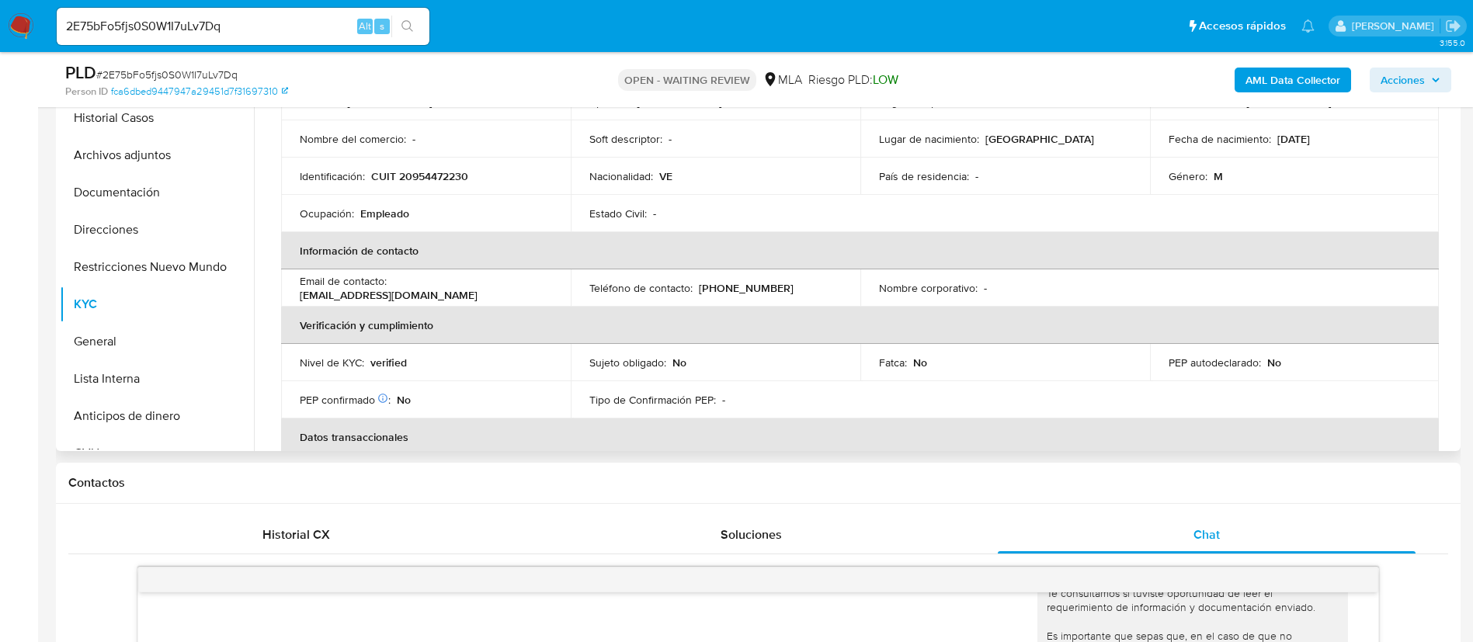
scroll to position [116, 0]
drag, startPoint x: 539, startPoint y: 291, endPoint x: 391, endPoint y: 283, distance: 148.5
click at [391, 283] on div "Email de contacto : [EMAIL_ADDRESS][DOMAIN_NAME]" at bounding box center [426, 290] width 252 height 28
copy p "[EMAIL_ADDRESS][DOMAIN_NAME]"
click at [85, 202] on button "Documentación" at bounding box center [151, 192] width 182 height 37
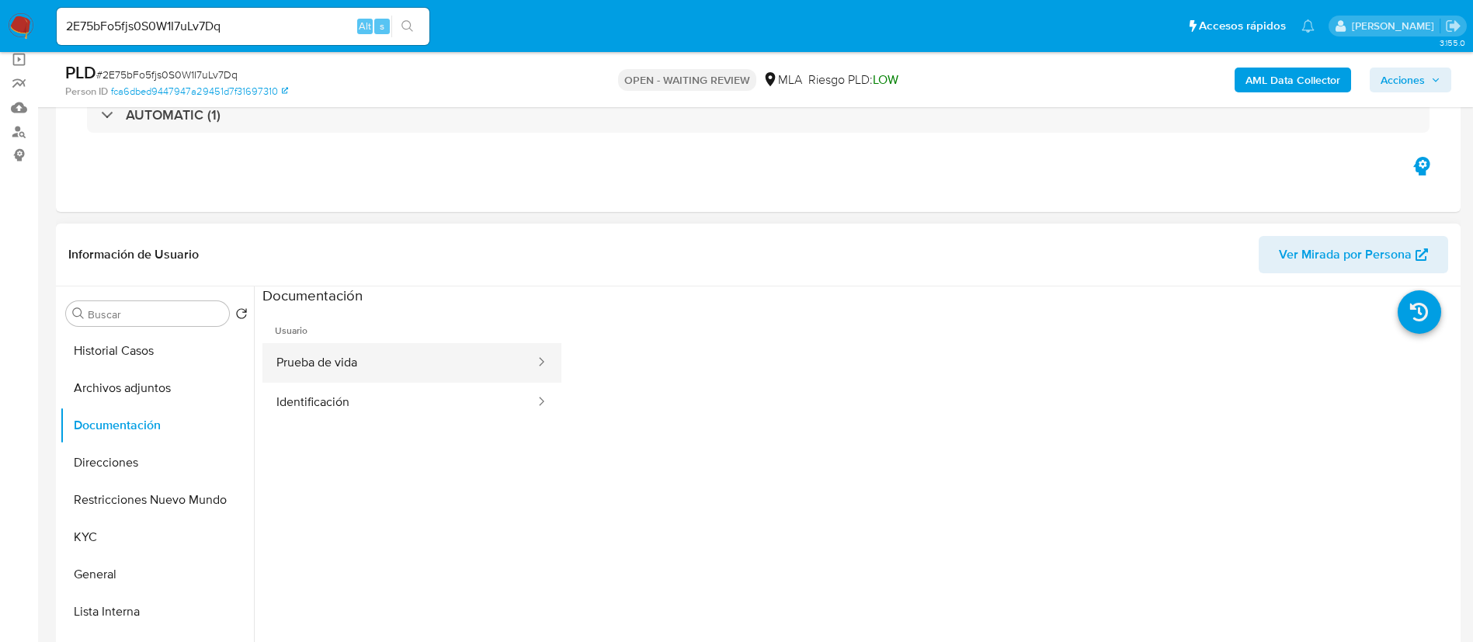
click at [335, 350] on button "Prueba de vida" at bounding box center [399, 363] width 274 height 40
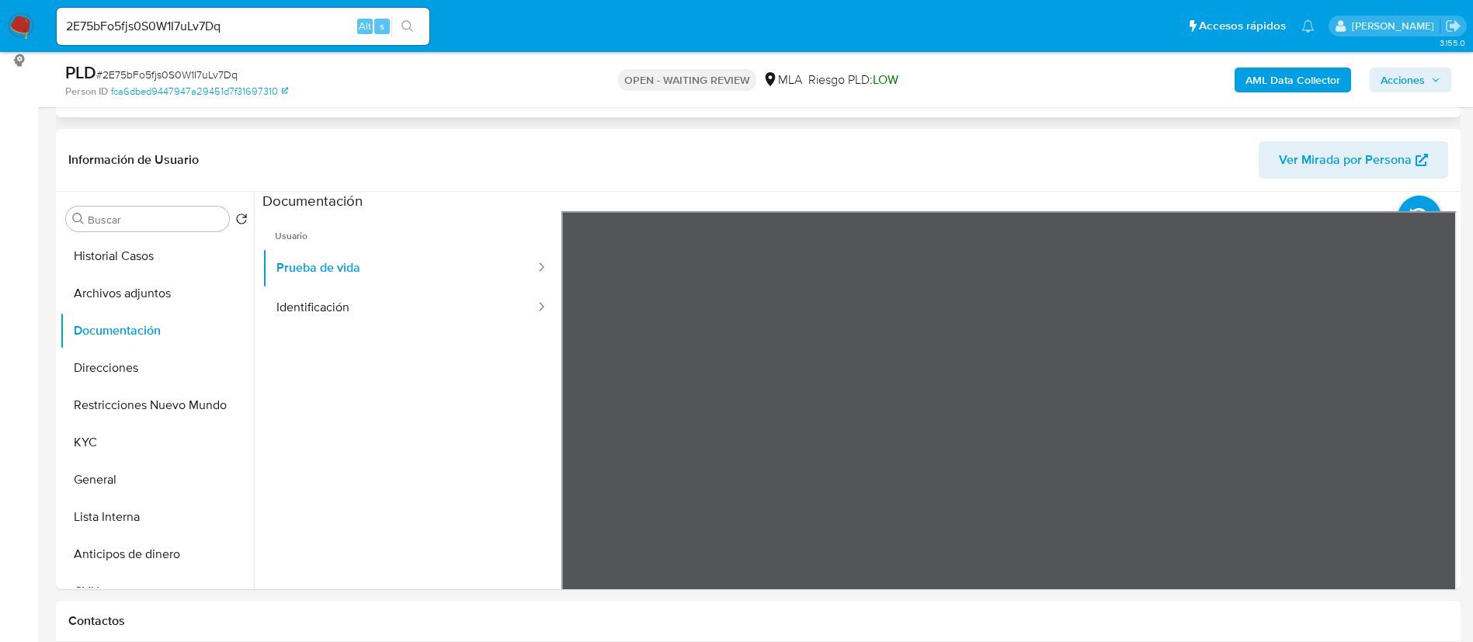
scroll to position [233, 0]
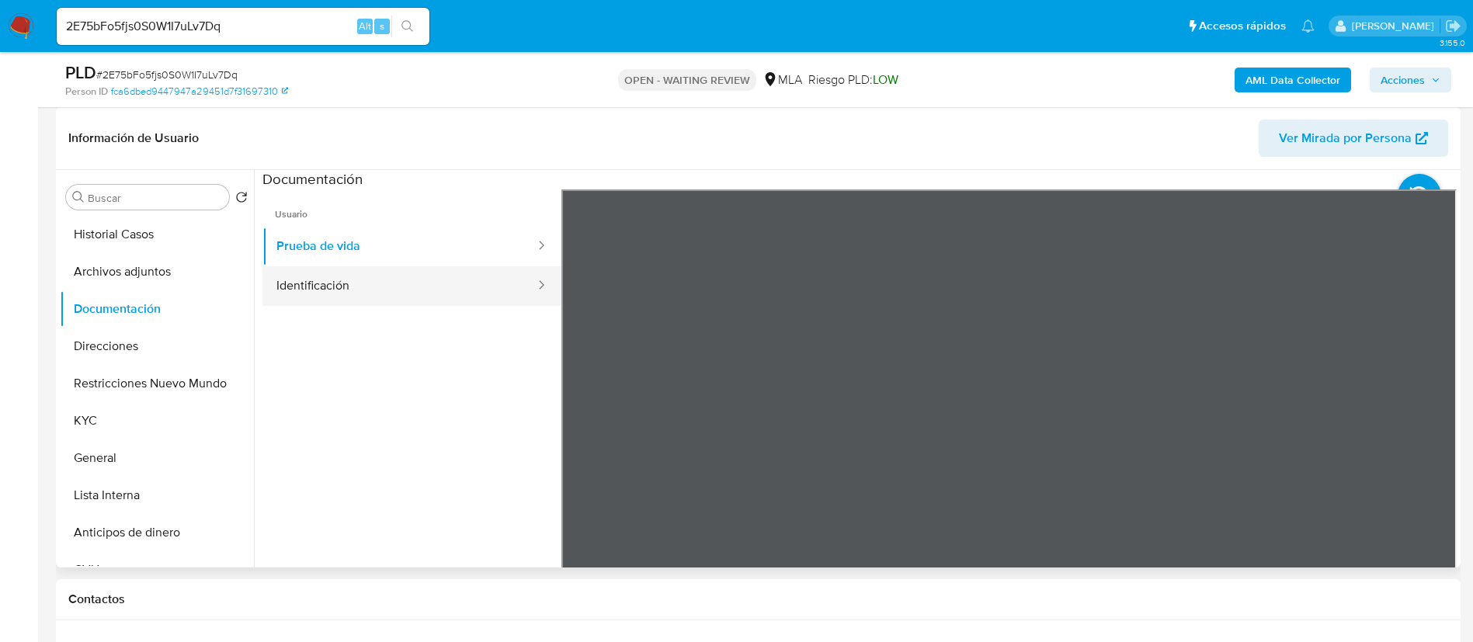
click at [362, 290] on button "Identificación" at bounding box center [399, 286] width 274 height 40
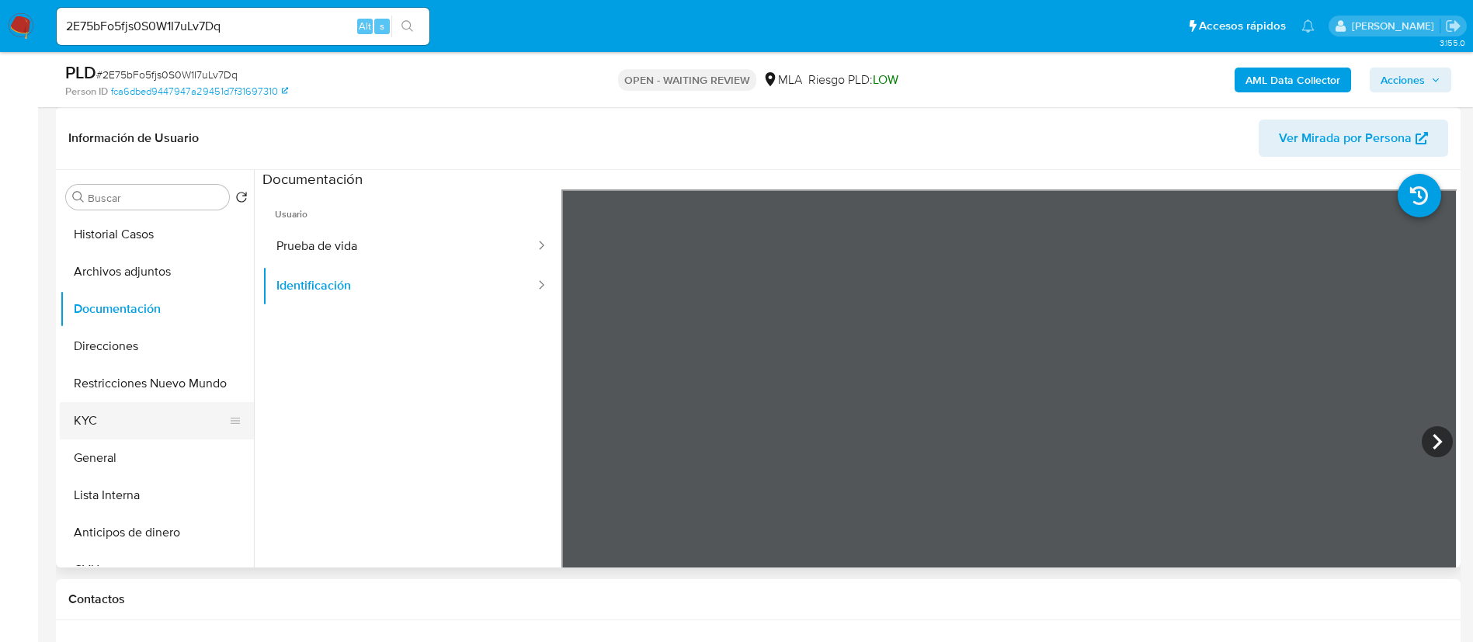
click at [150, 417] on button "KYC" at bounding box center [151, 420] width 182 height 37
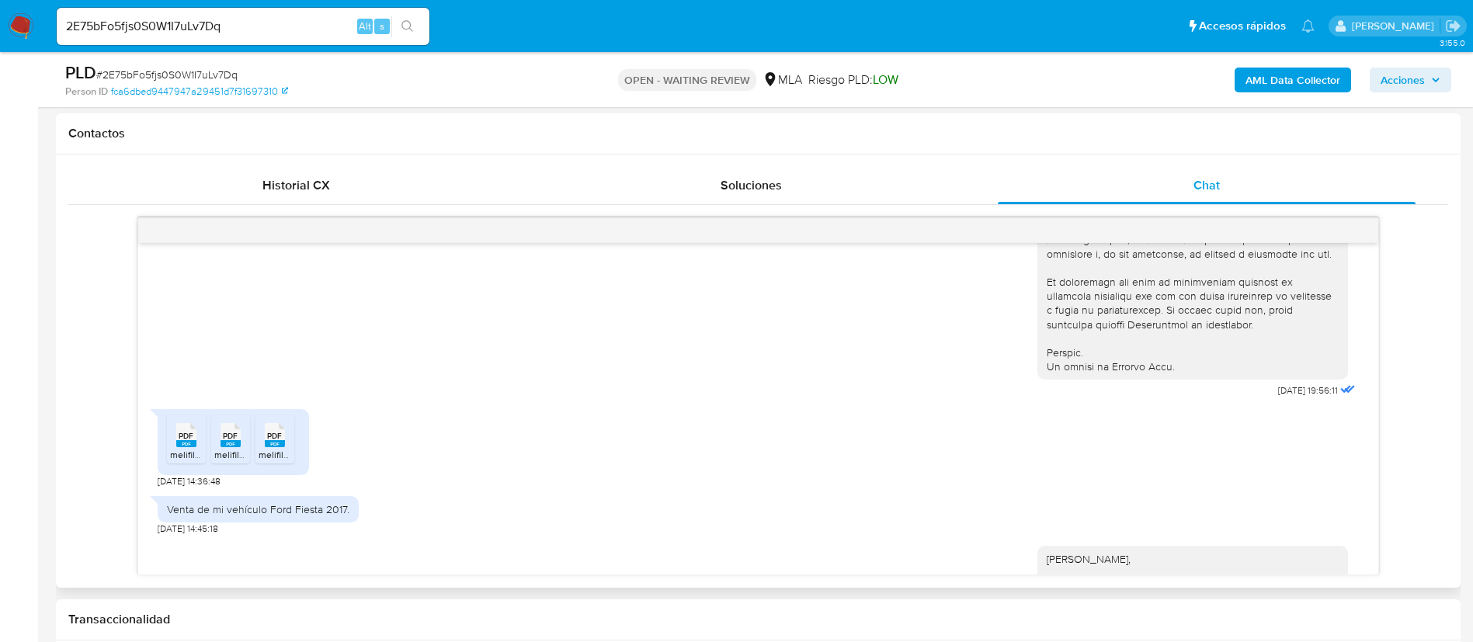
scroll to position [815, 0]
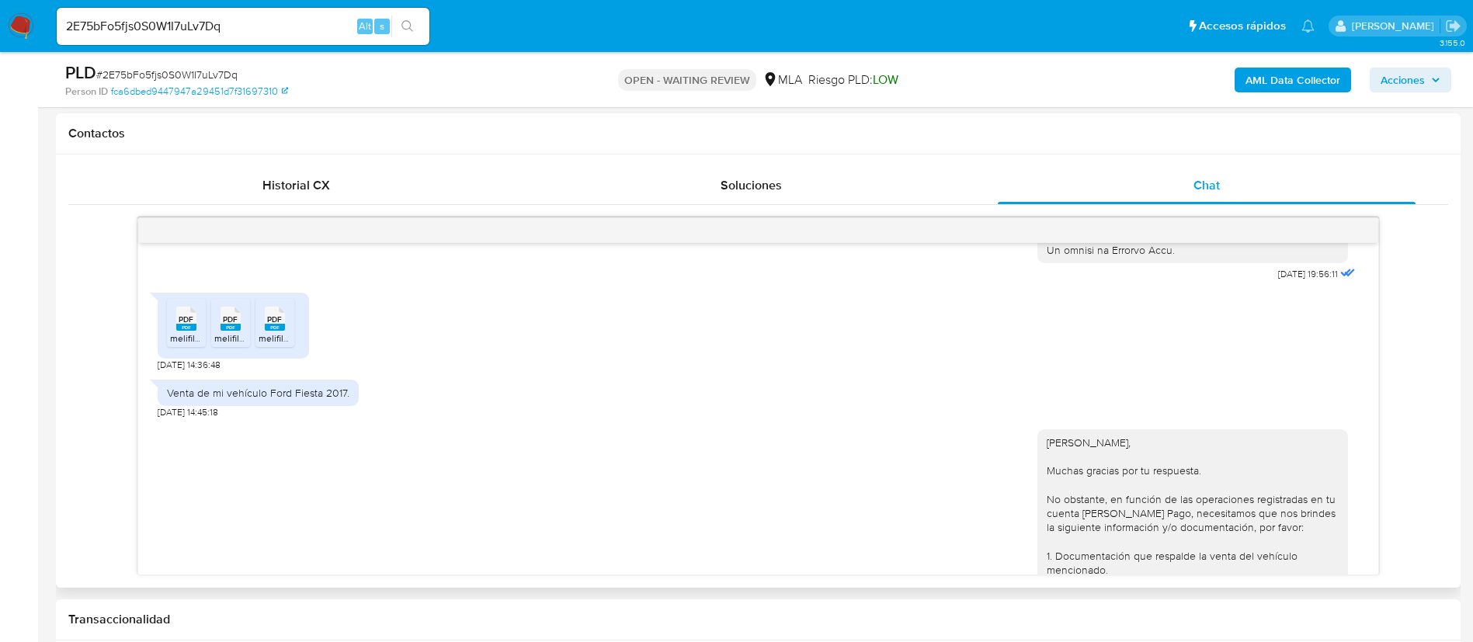
click at [189, 406] on div "Venta de mi vehículo Ford Fiesta 2017." at bounding box center [258, 393] width 201 height 26
click at [188, 400] on div "Venta de mi vehículo Ford Fiesta 2017." at bounding box center [258, 393] width 182 height 14
copy div "Venta de mi vehículo Ford Fiesta 2017."
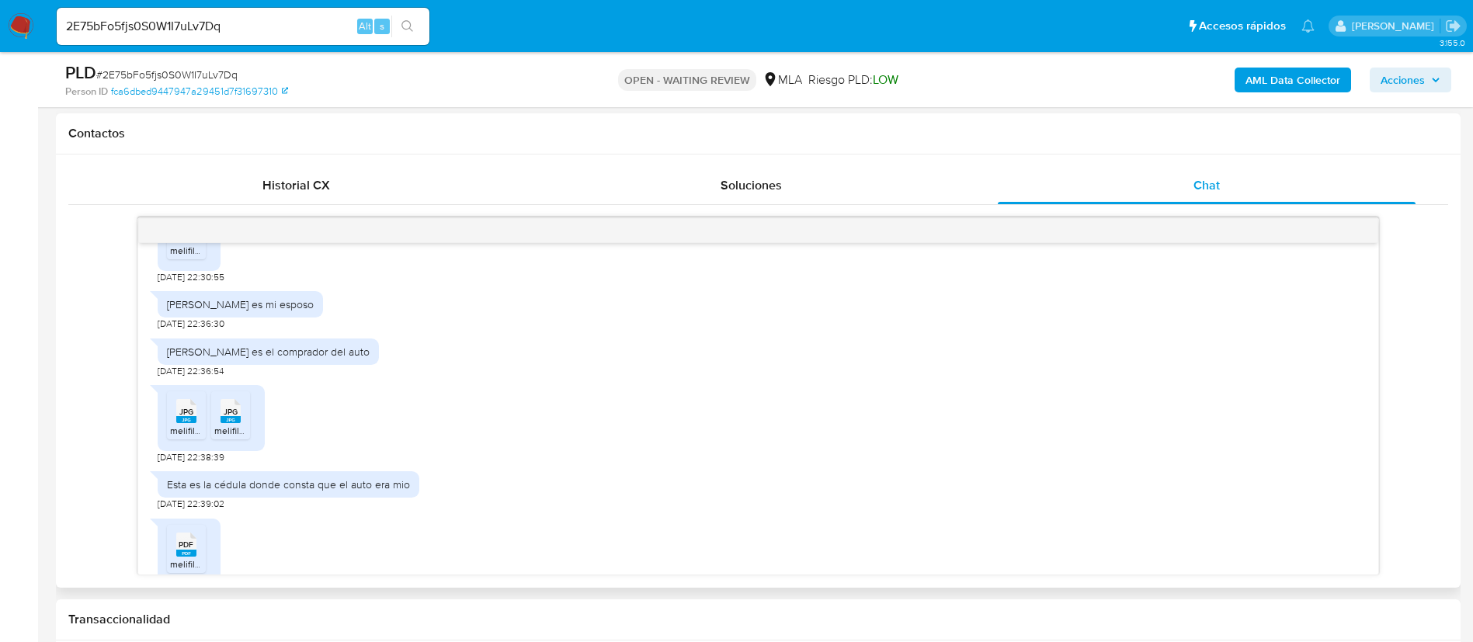
scroll to position [2096, 0]
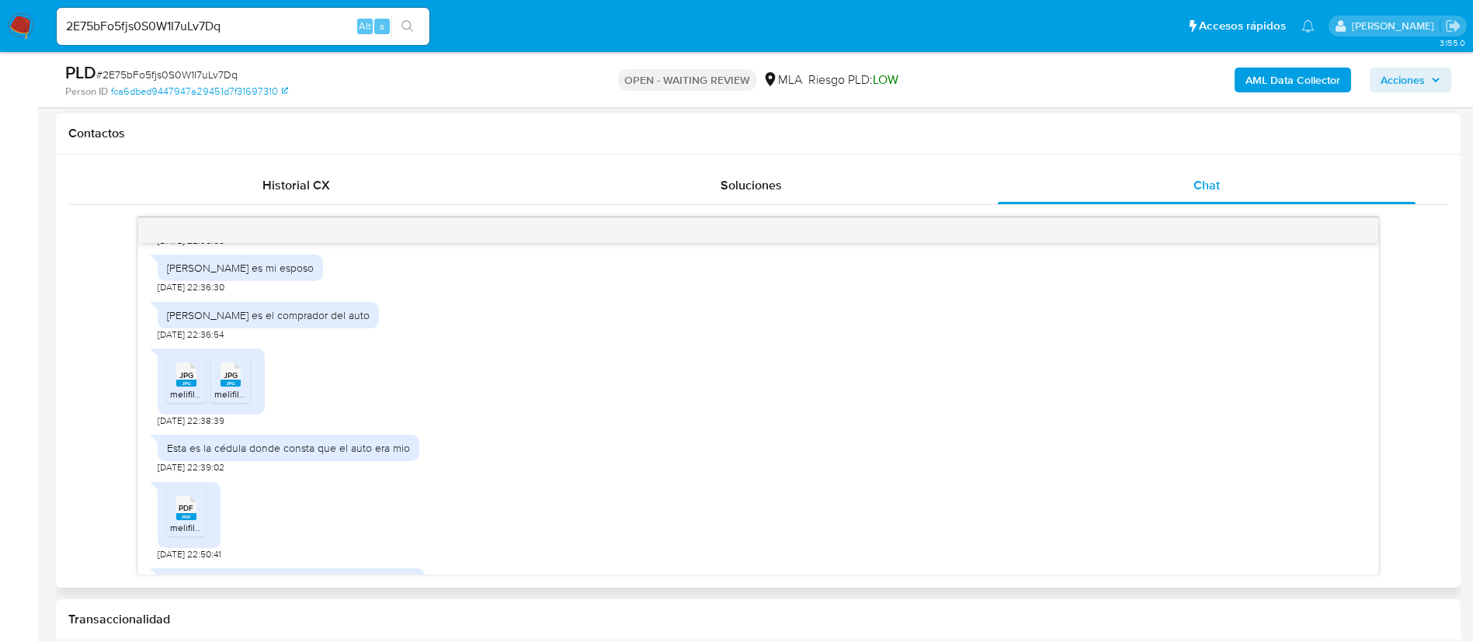
click at [234, 275] on div "[PERSON_NAME] es mi esposo" at bounding box center [240, 268] width 147 height 14
copy div "[PERSON_NAME] es mi esposo"
click at [220, 322] on div "[PERSON_NAME] es el comprador del auto" at bounding box center [268, 315] width 203 height 14
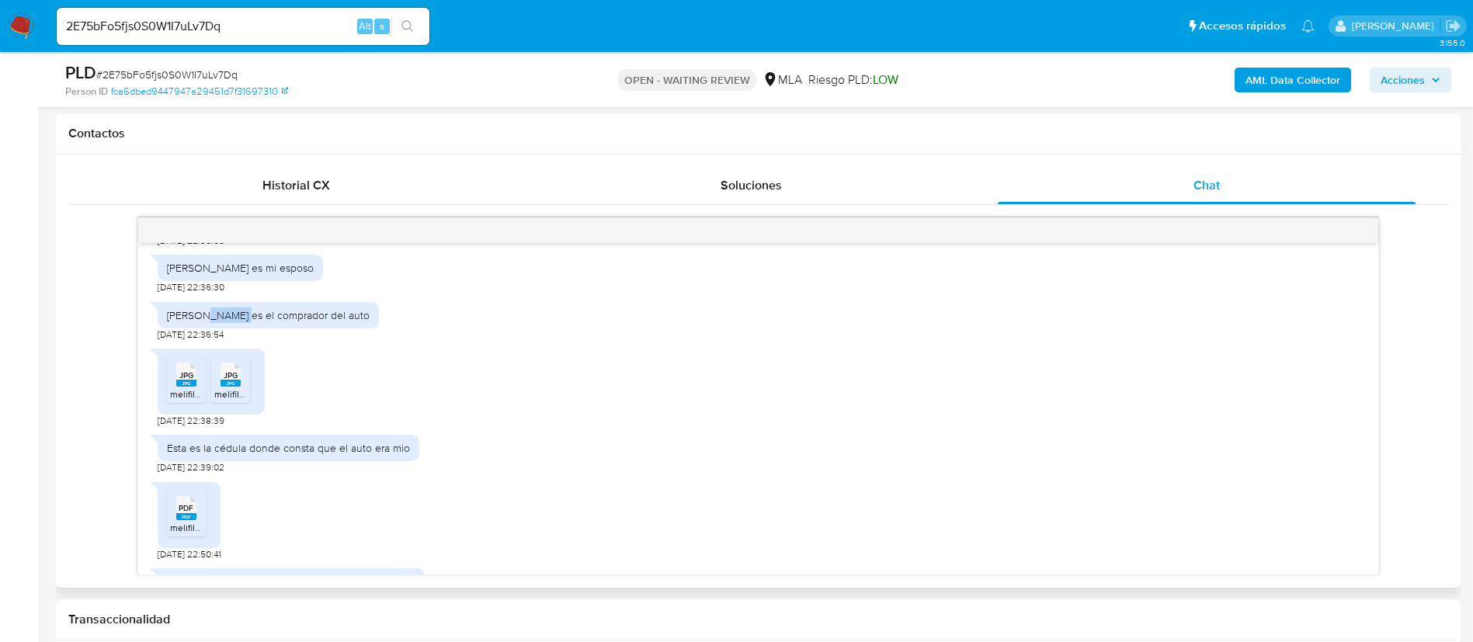
click at [220, 322] on div "[PERSON_NAME] es el comprador del auto" at bounding box center [268, 315] width 203 height 14
copy div "[PERSON_NAME] es el comprador del auto"
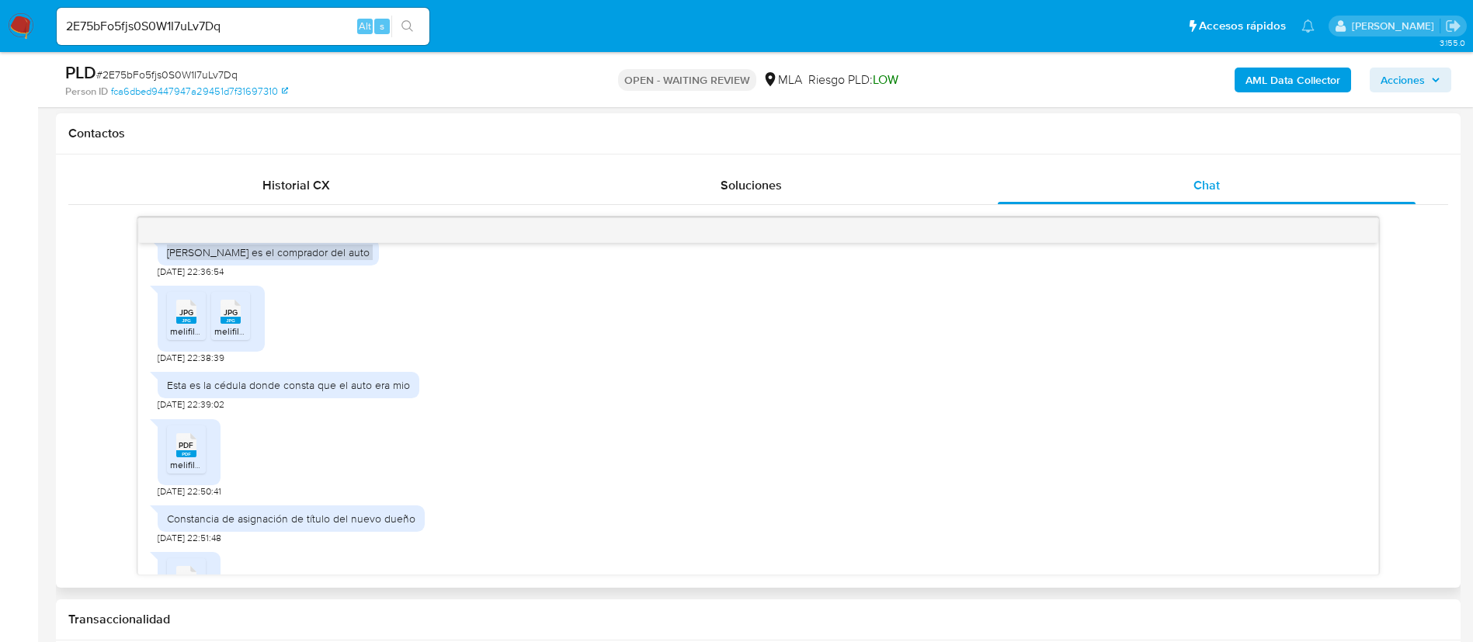
scroll to position [2163, 0]
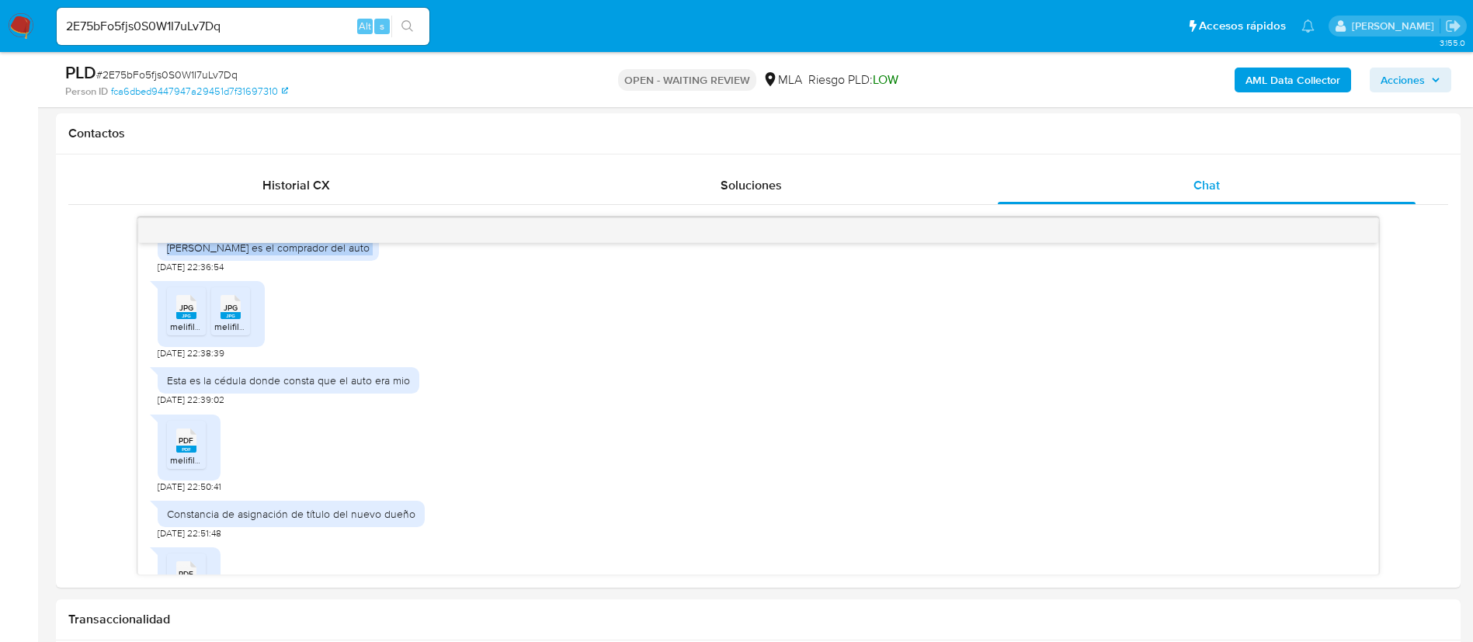
click at [222, 29] on input "2E75bFo5fjs0S0W1I7uLv7Dq" at bounding box center [243, 26] width 373 height 20
paste input "vcdlHq3llbua1FwRlpwWjTql"
type input "vcdlHq3llbua1FwRlpwWjTql"
click at [418, 19] on button "search-icon" at bounding box center [407, 27] width 32 height 22
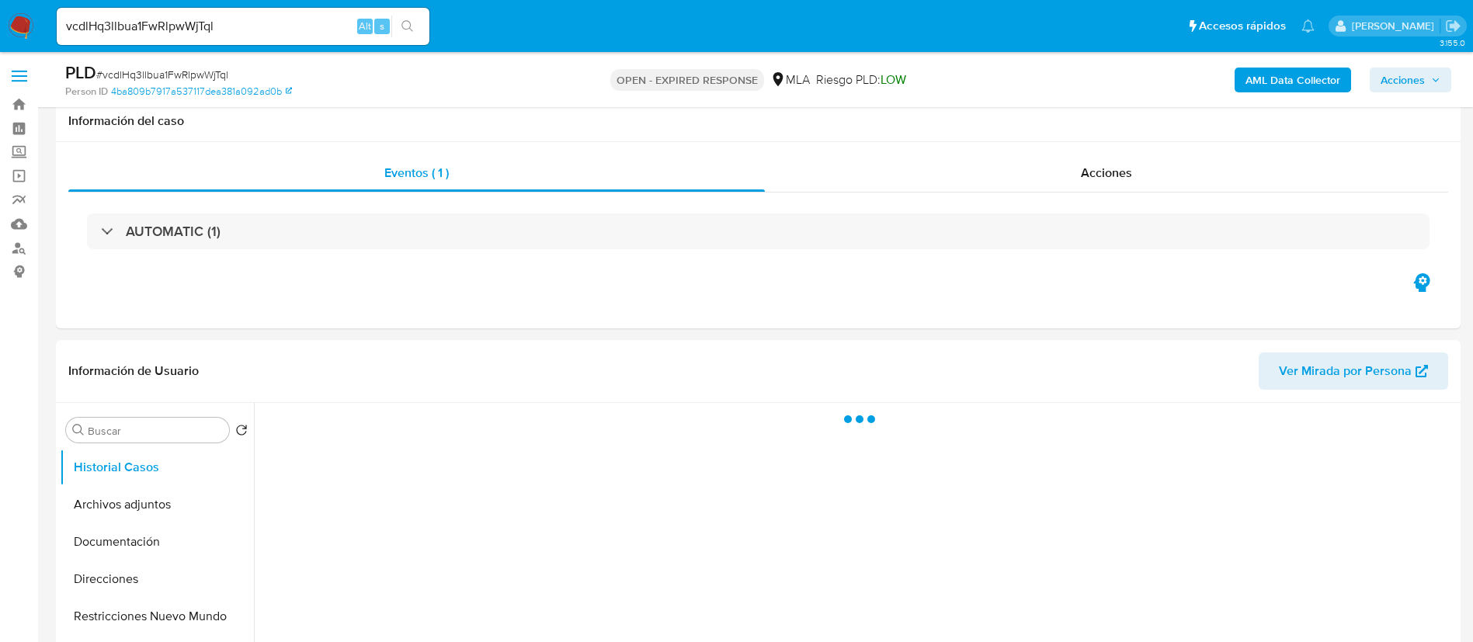
scroll to position [349, 0]
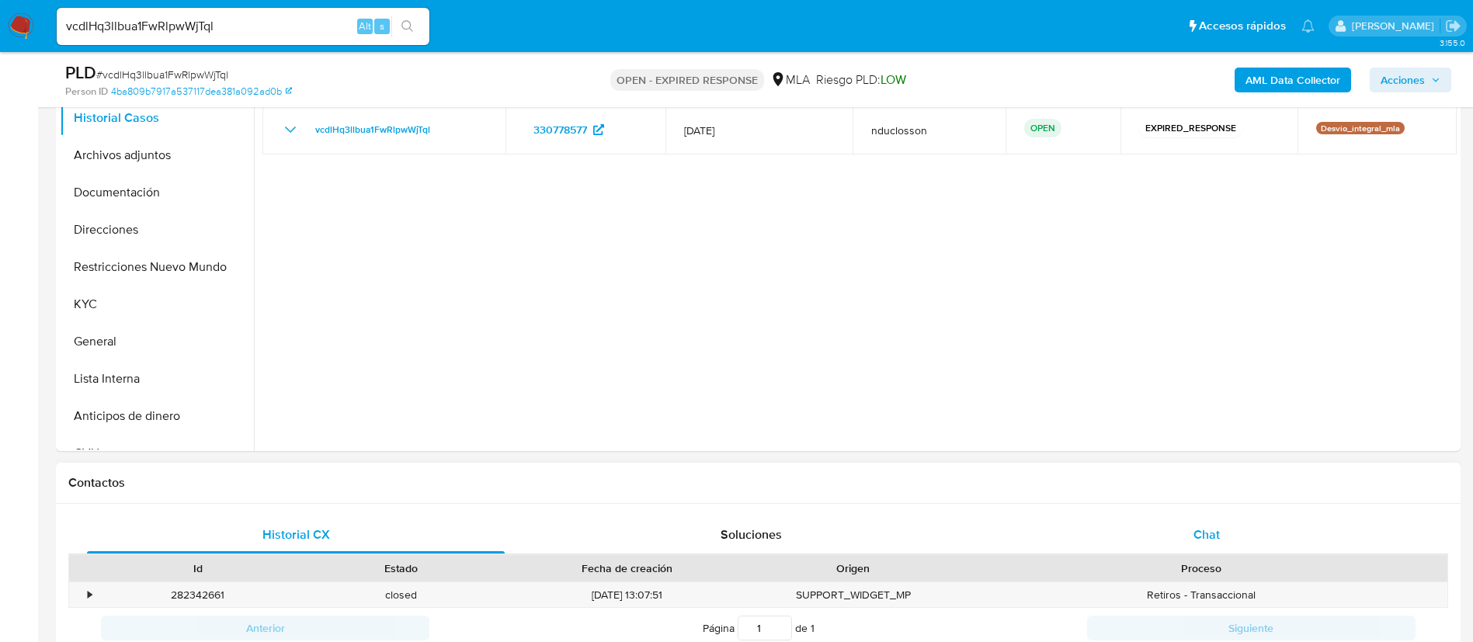
click at [1188, 535] on div "Chat" at bounding box center [1206, 534] width 418 height 37
select select "10"
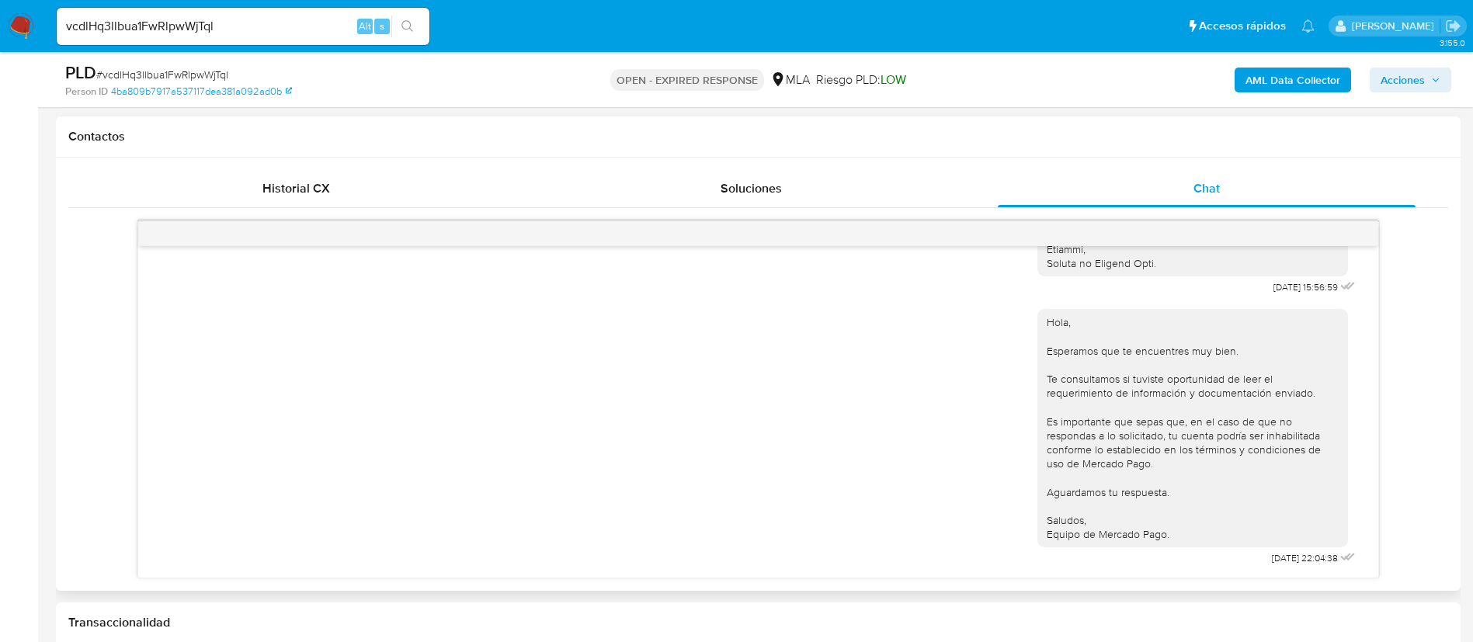
scroll to position [699, 0]
click at [180, 16] on input "vcdlHq3llbua1FwRlpwWjTql" at bounding box center [243, 26] width 373 height 20
paste input "91vMWH0fMXFZaCercO1nPNwJ"
type input "91vMWH0fMXFZaCercO1nPNwJ"
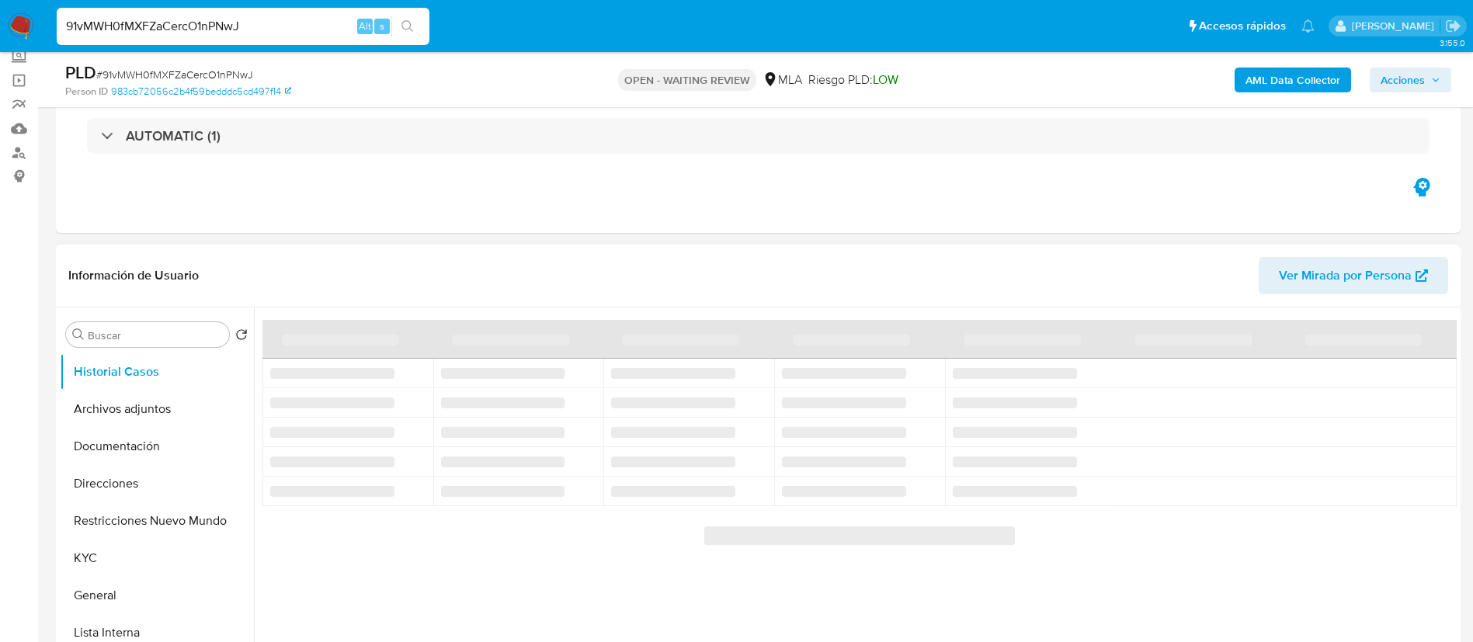
scroll to position [233, 0]
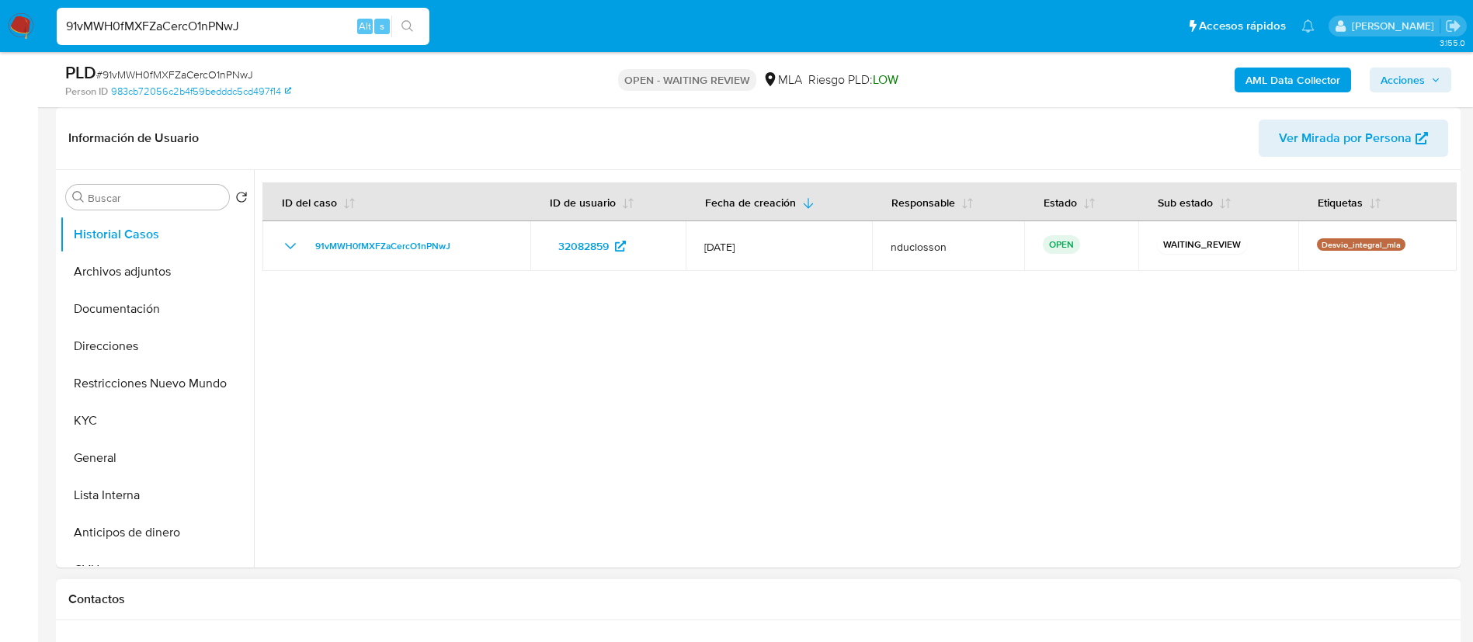
select select "10"
click at [1247, 633] on div "Chat" at bounding box center [1206, 651] width 418 height 37
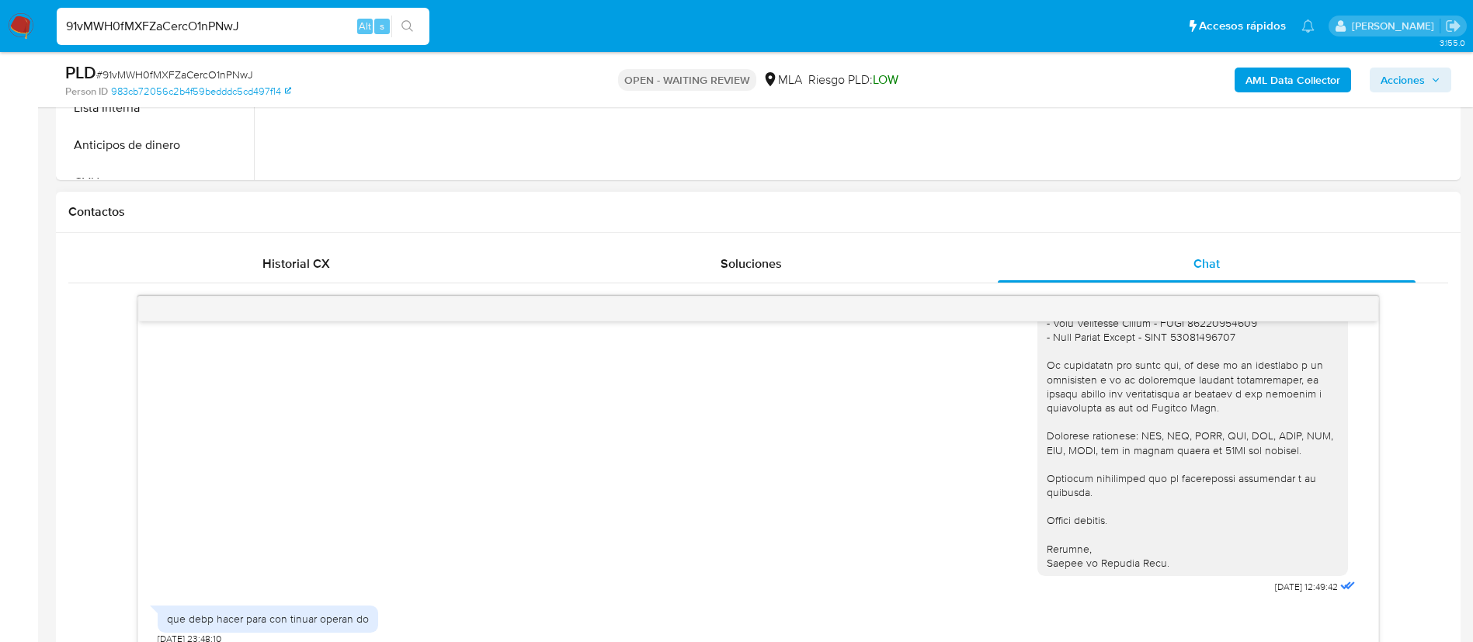
scroll to position [435, 0]
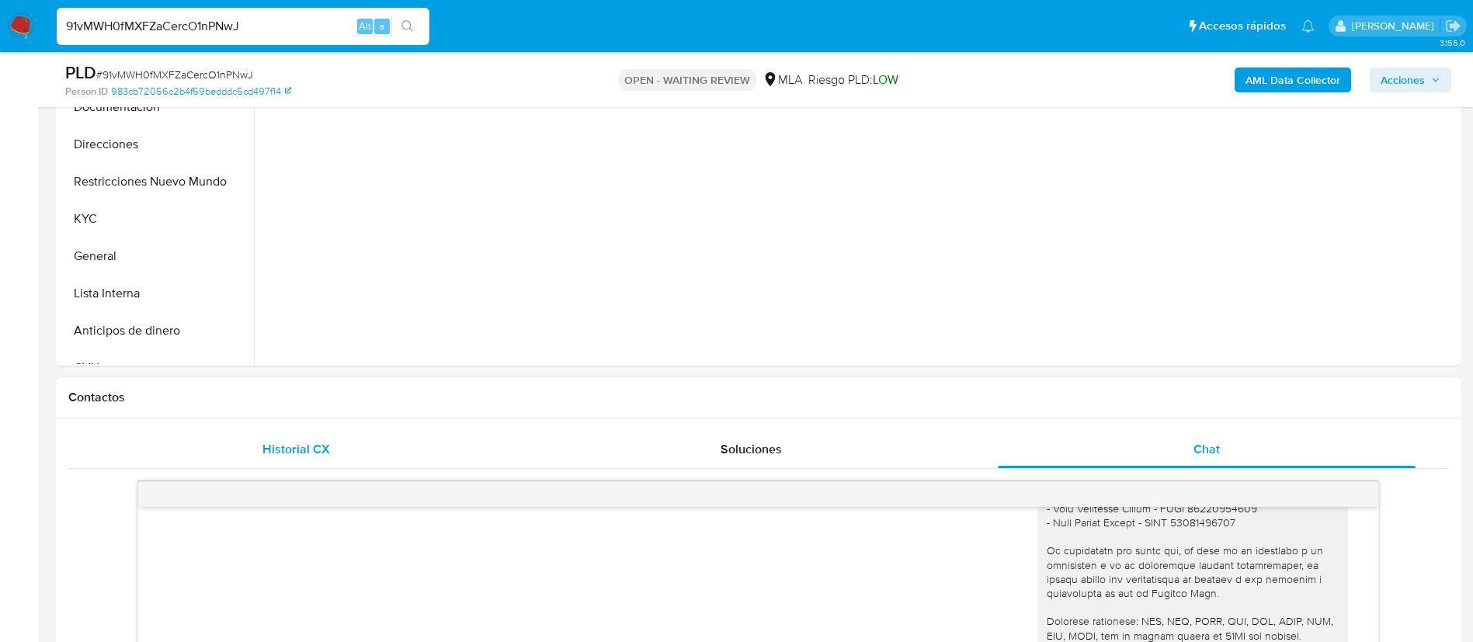
click at [398, 436] on div "Historial CX" at bounding box center [296, 449] width 418 height 37
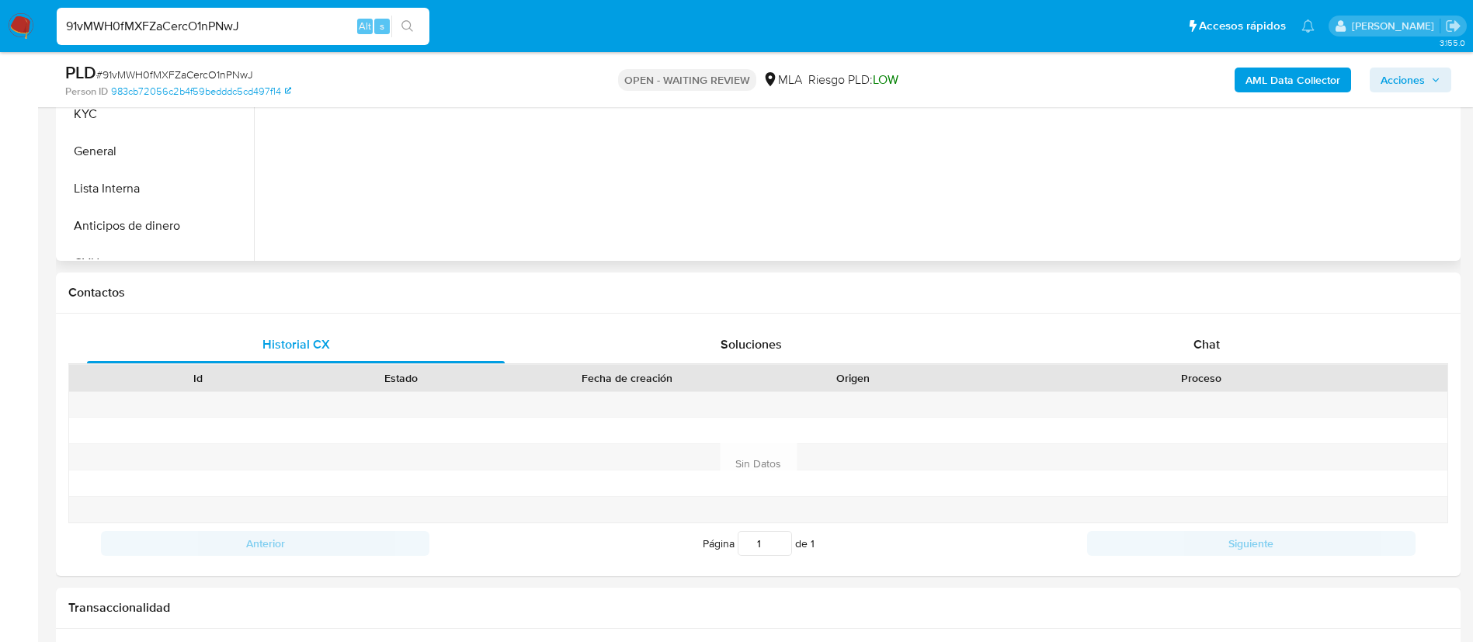
scroll to position [668, 0]
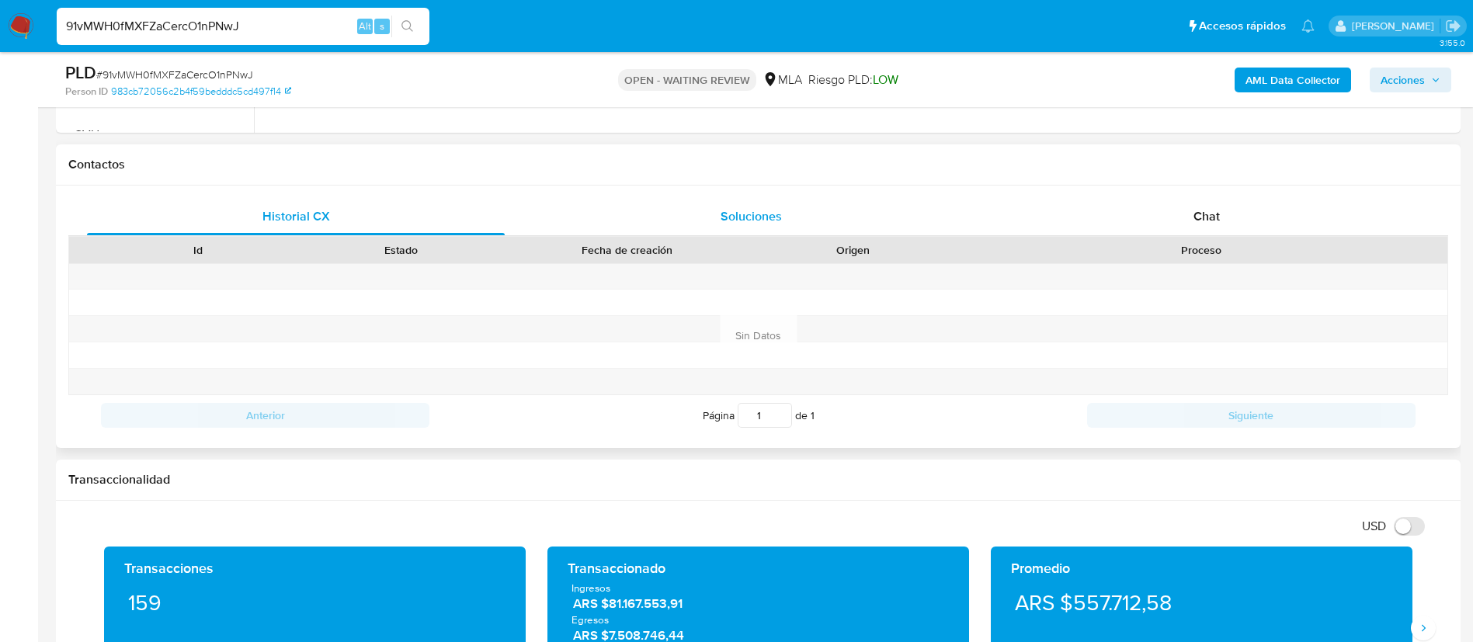
click at [818, 226] on div "Soluciones" at bounding box center [751, 216] width 418 height 37
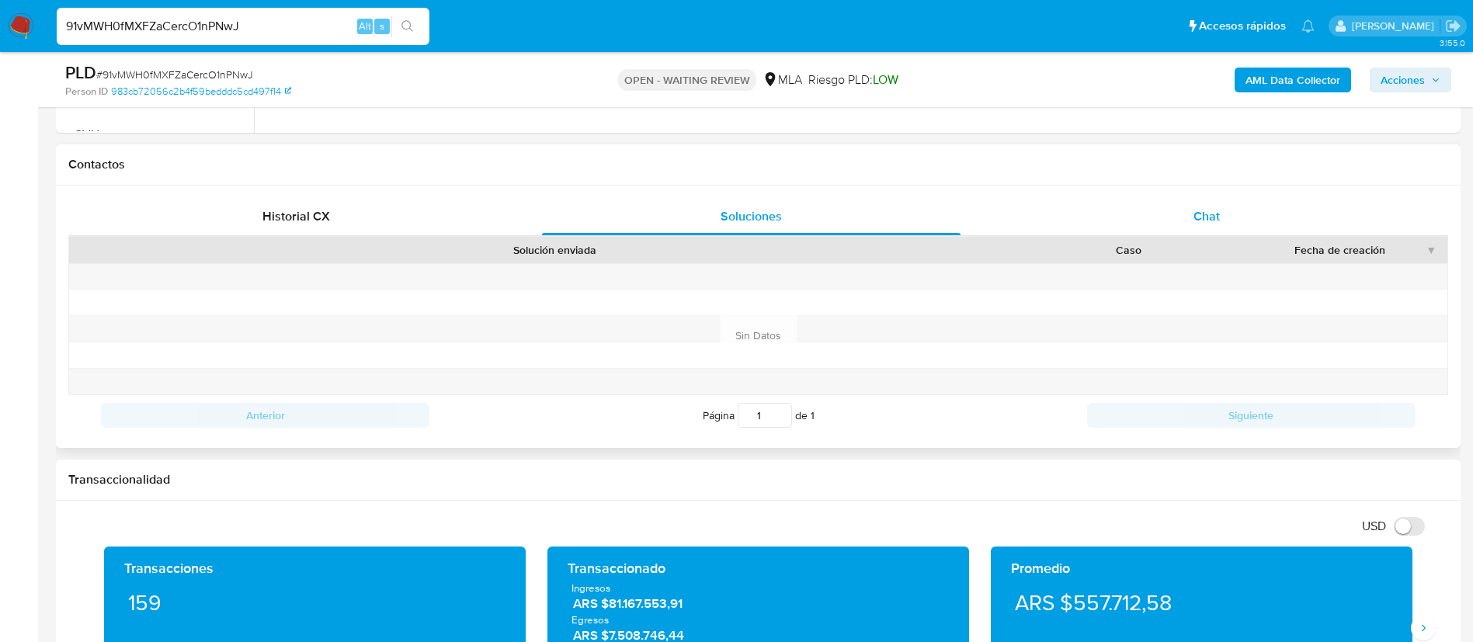
click at [1309, 214] on div "Chat" at bounding box center [1206, 216] width 418 height 37
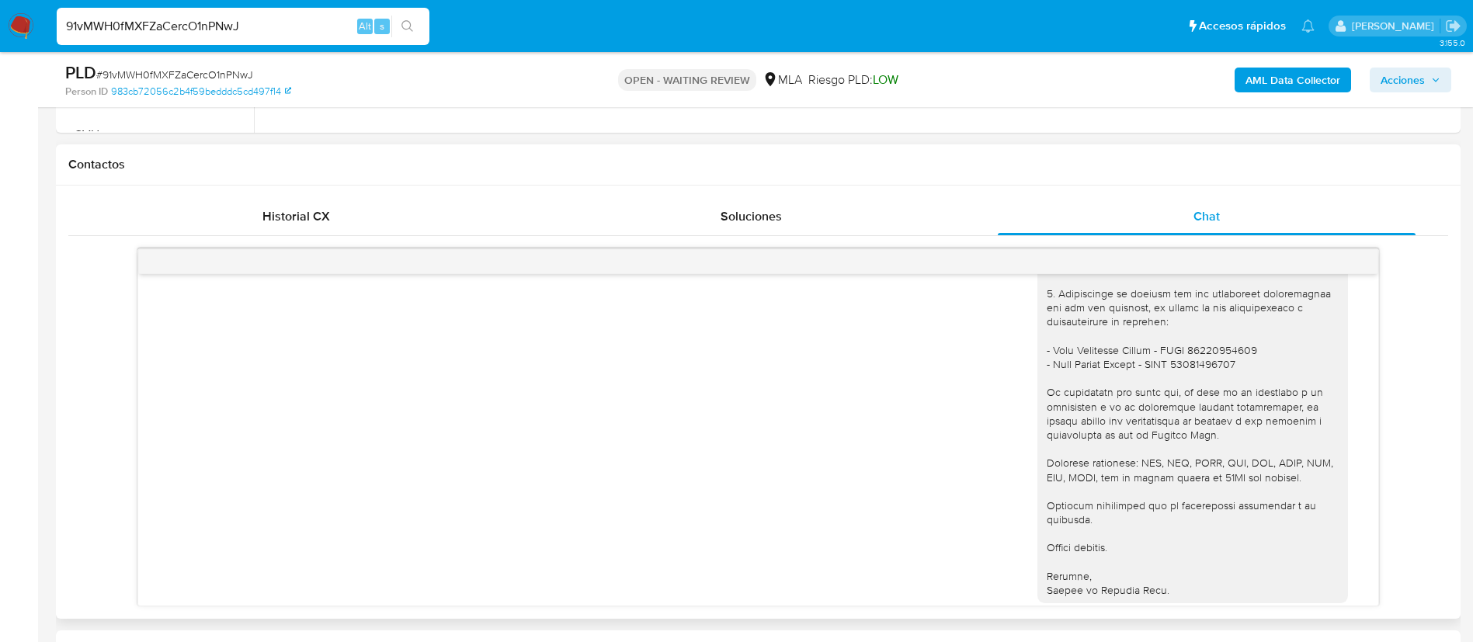
scroll to position [1659, 0]
